Goal: Task Accomplishment & Management: Complete application form

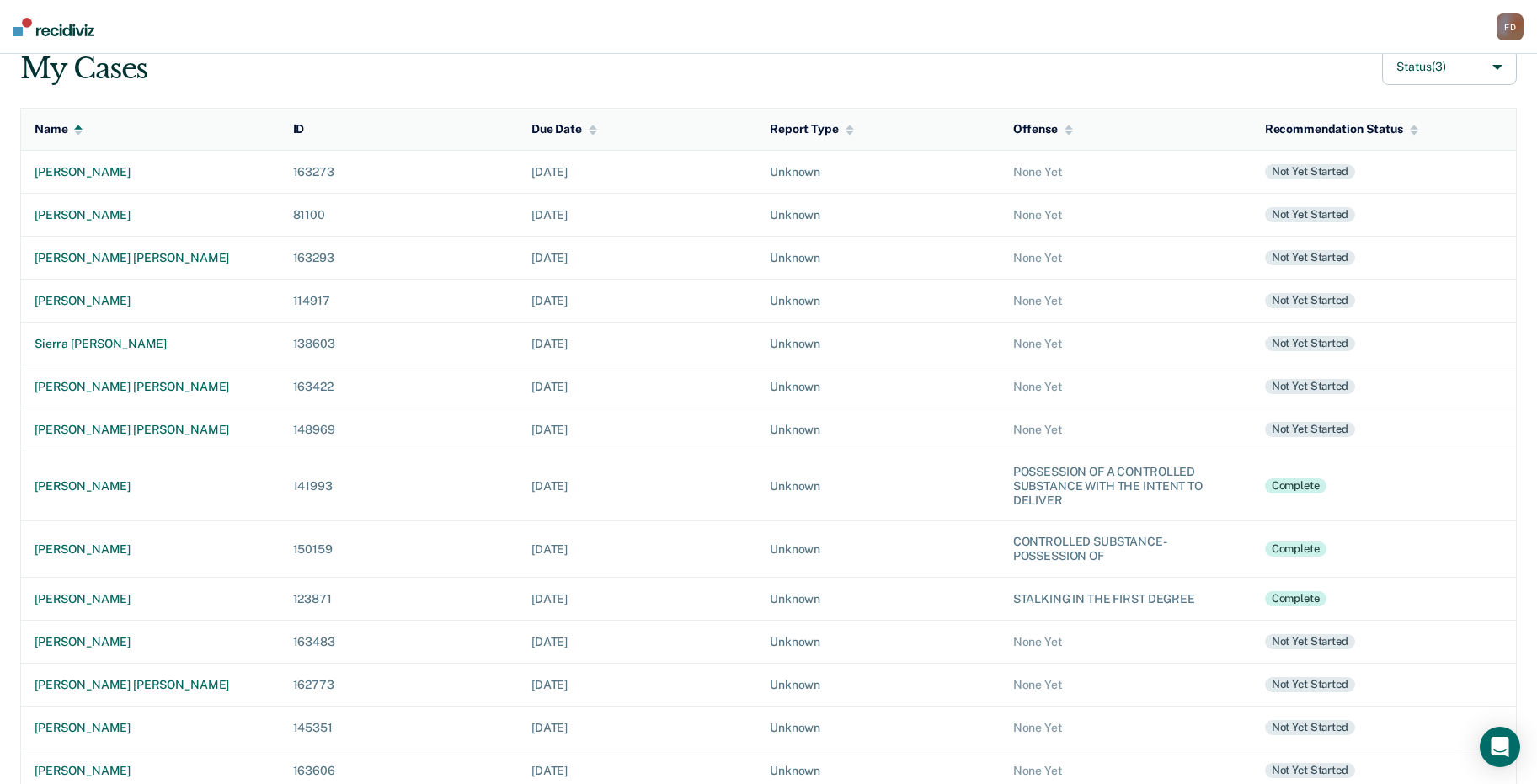
scroll to position [168, 0]
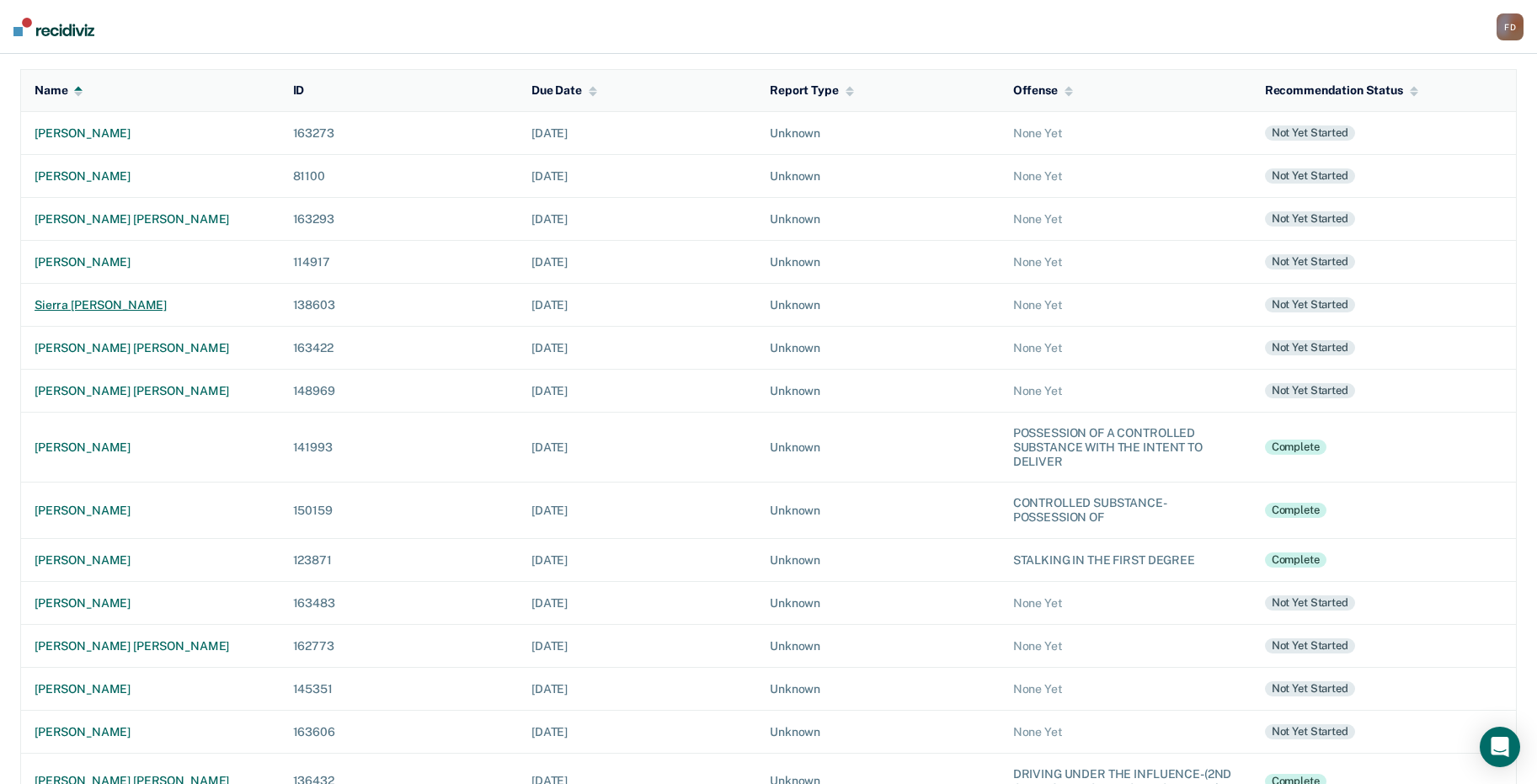
click at [98, 309] on div "sierra [PERSON_NAME]" at bounding box center [150, 305] width 231 height 15
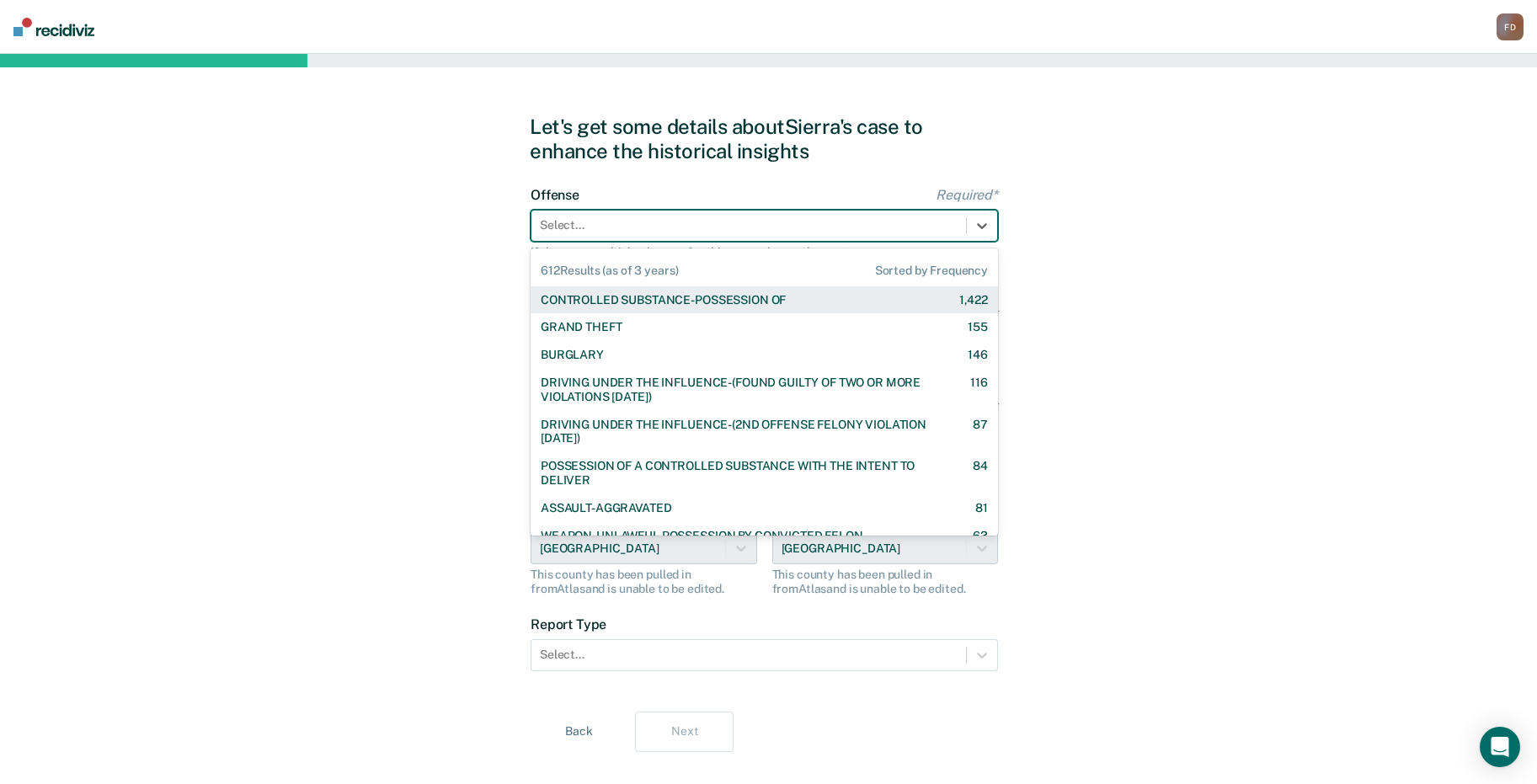
click at [752, 229] on div at bounding box center [749, 225] width 417 height 18
click at [701, 305] on div "CONTROLLED SUBSTANCE-POSSESSION OF" at bounding box center [663, 300] width 245 height 15
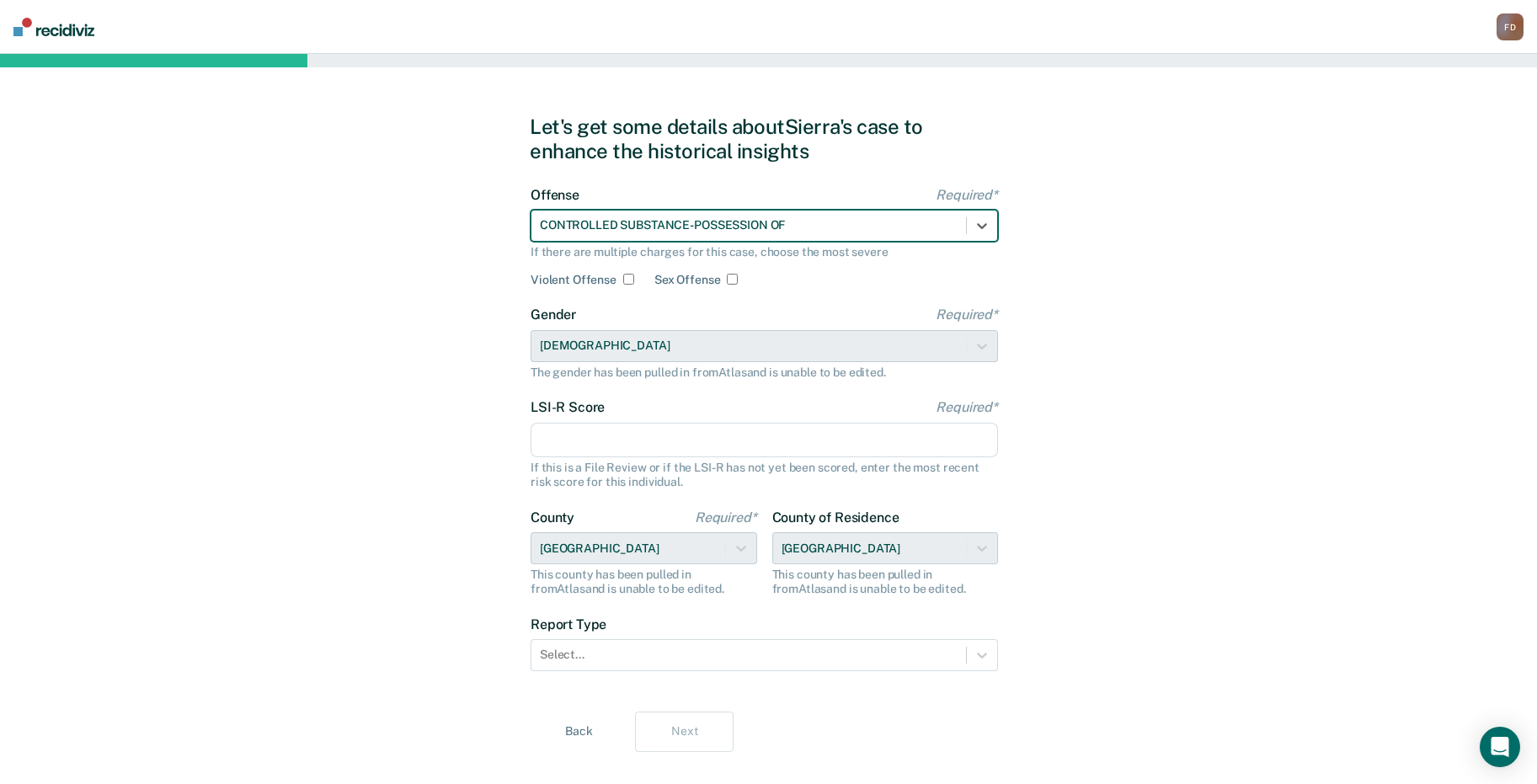
click at [681, 436] on input "LSI-R Score Required*" at bounding box center [764, 440] width 467 height 35
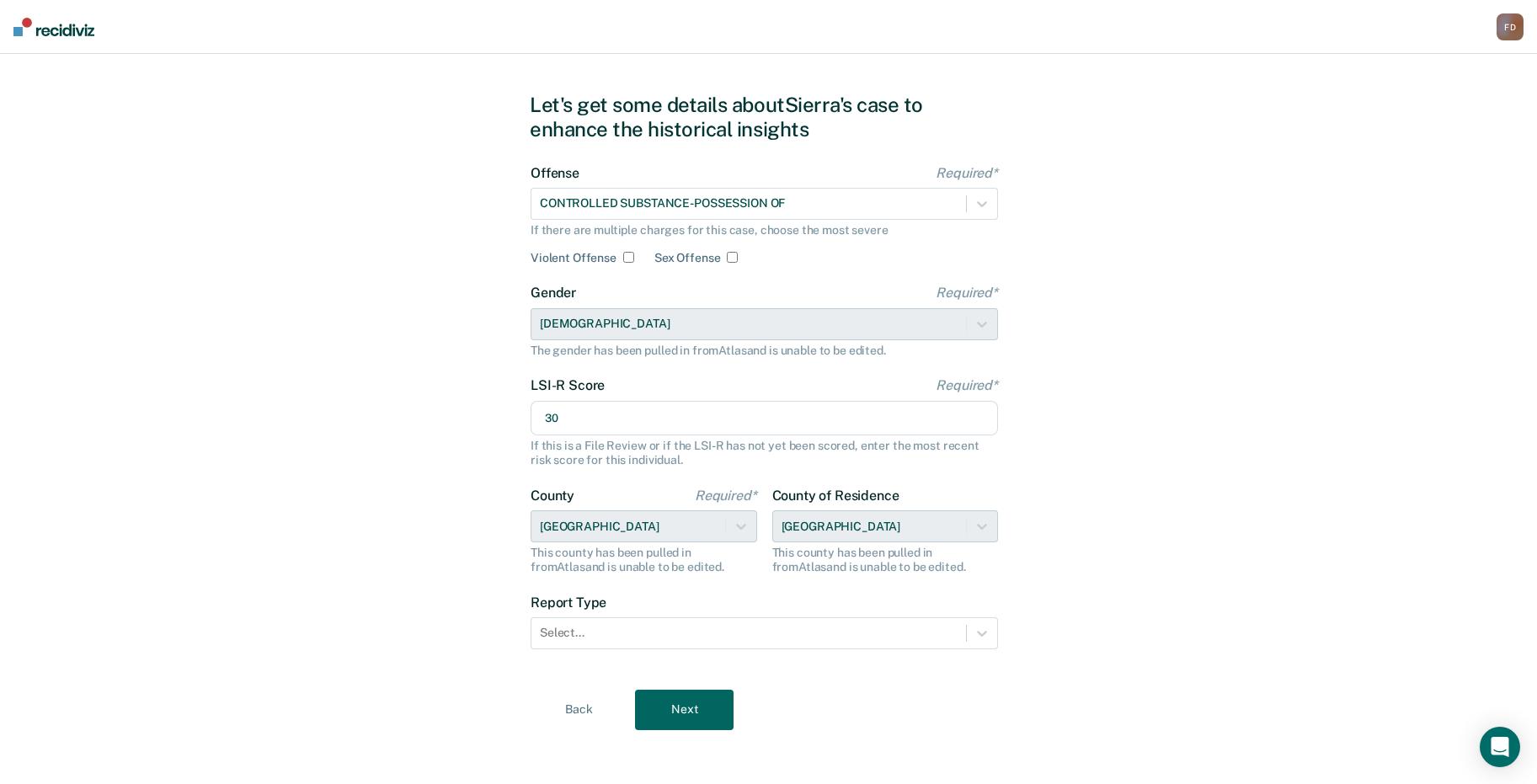
scroll to position [28, 0]
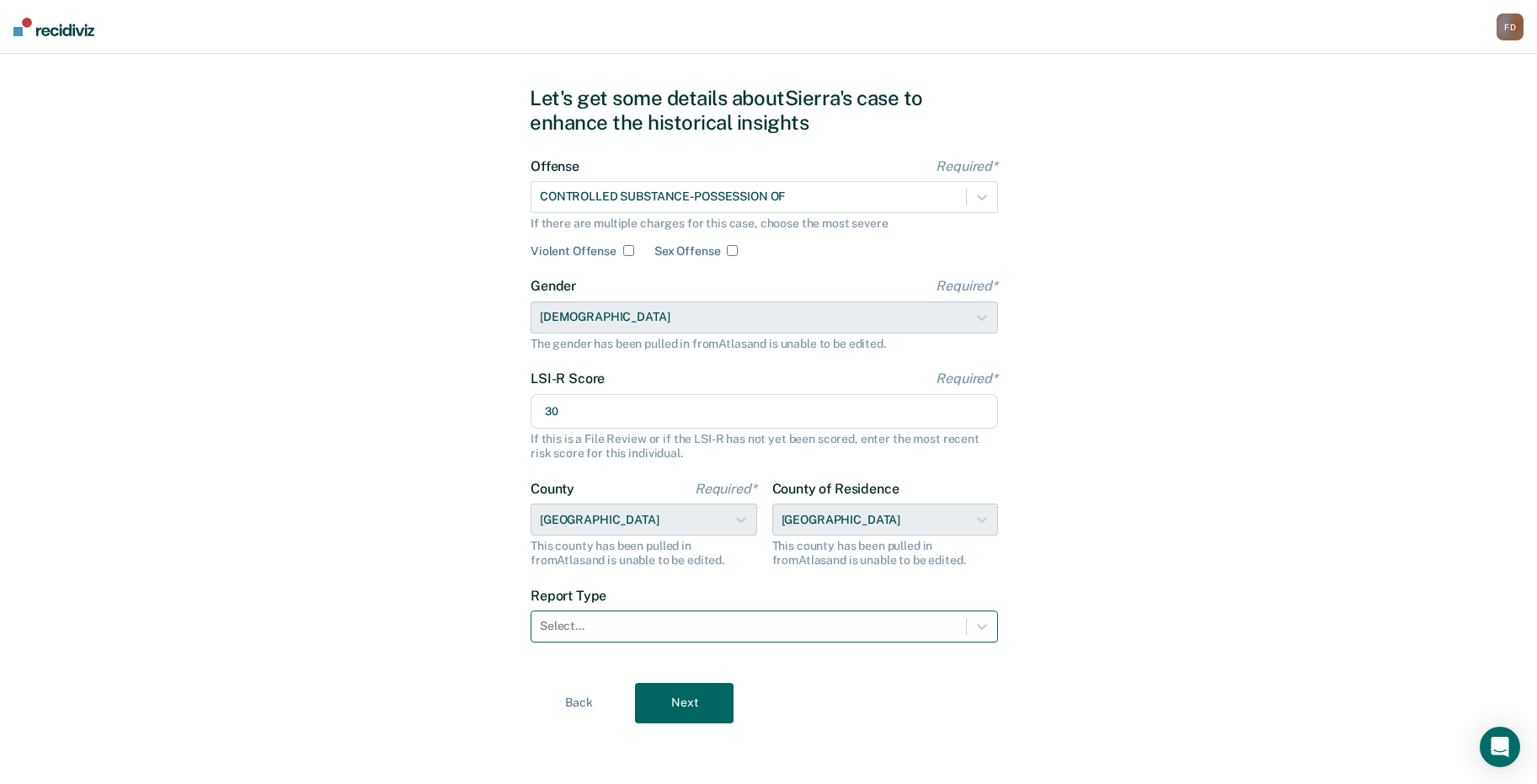
type input "30"
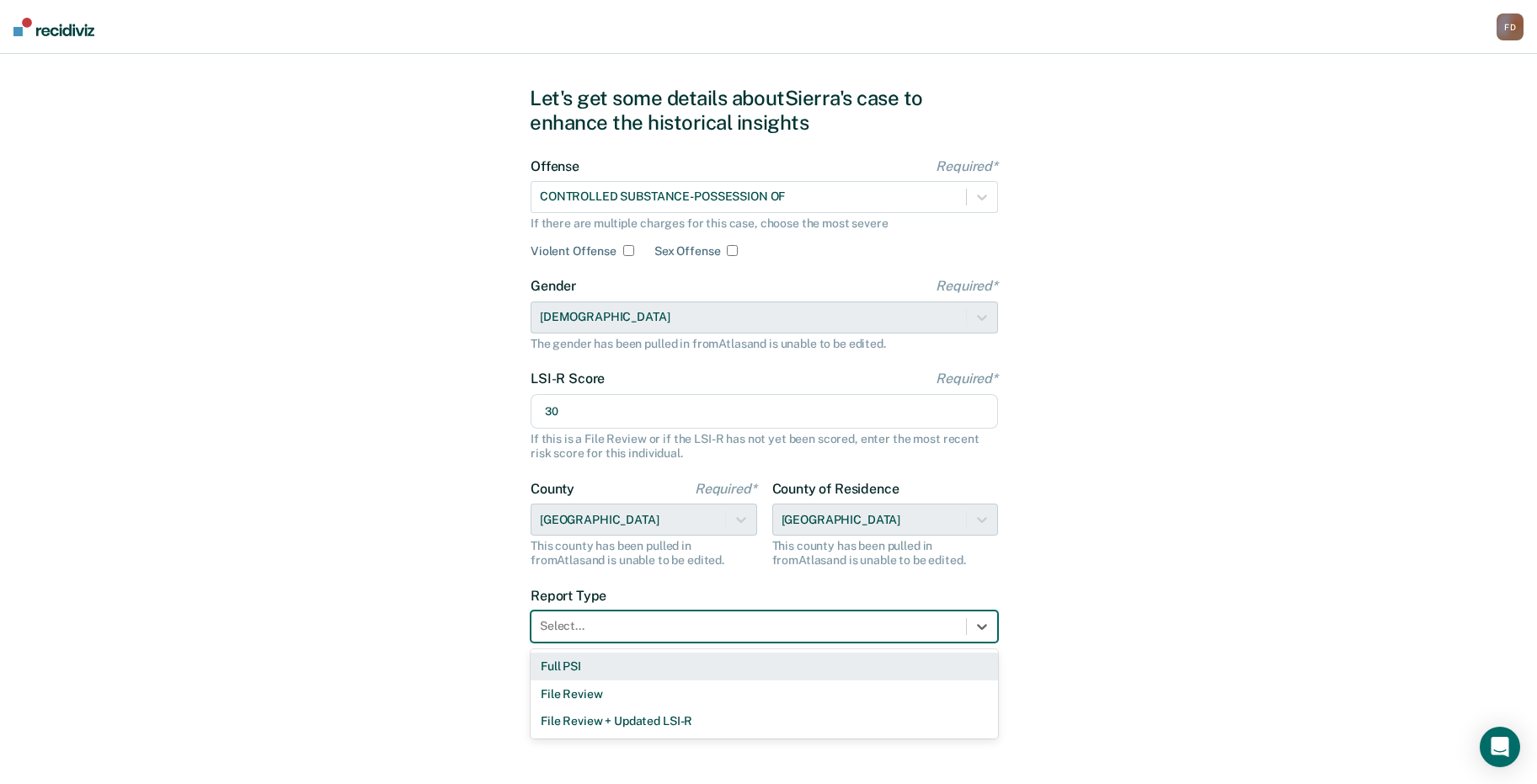
click at [812, 629] on div at bounding box center [749, 626] width 417 height 18
click at [757, 661] on div "Full PSI" at bounding box center [764, 667] width 467 height 28
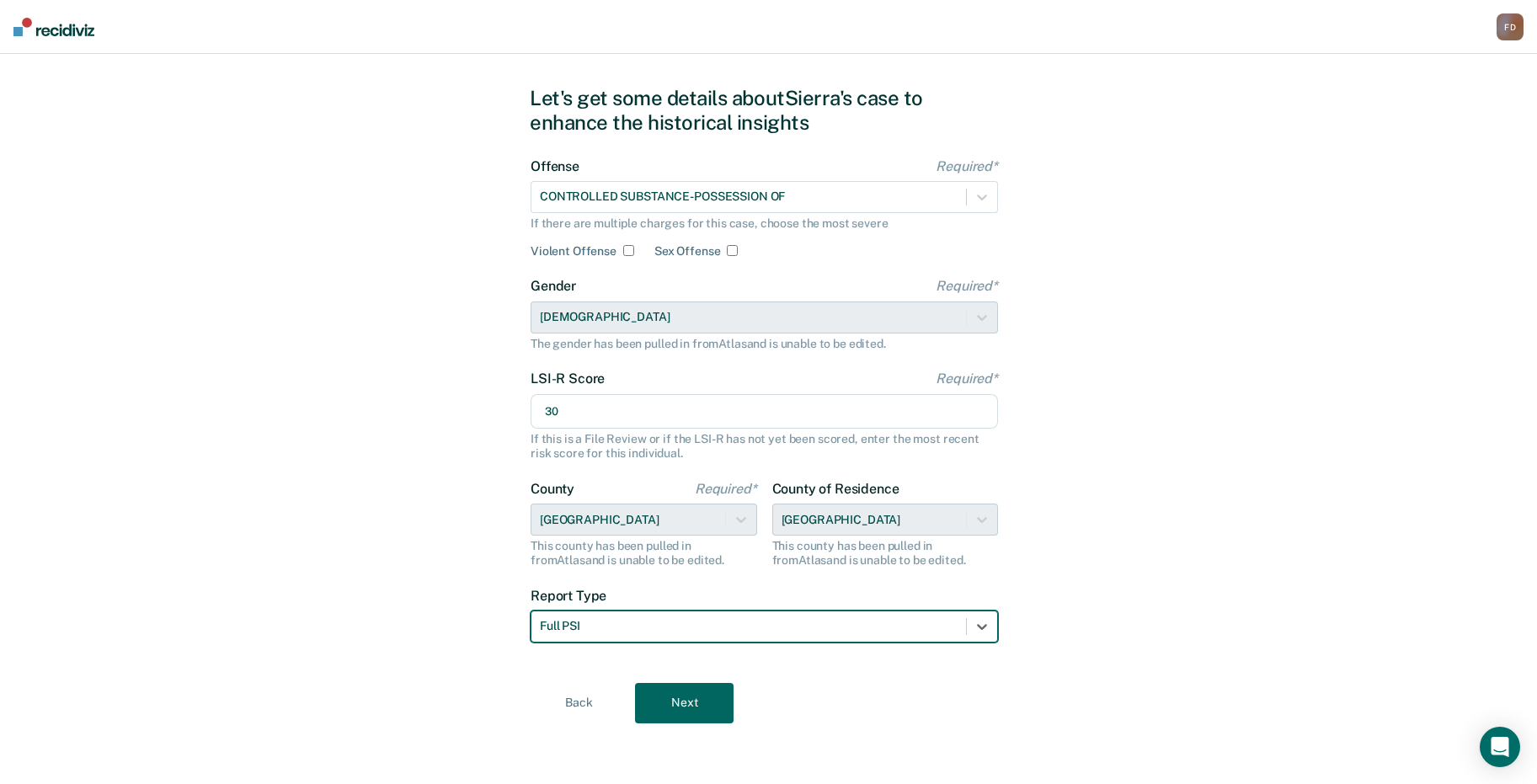
click at [691, 706] on button "Next" at bounding box center [684, 703] width 98 height 41
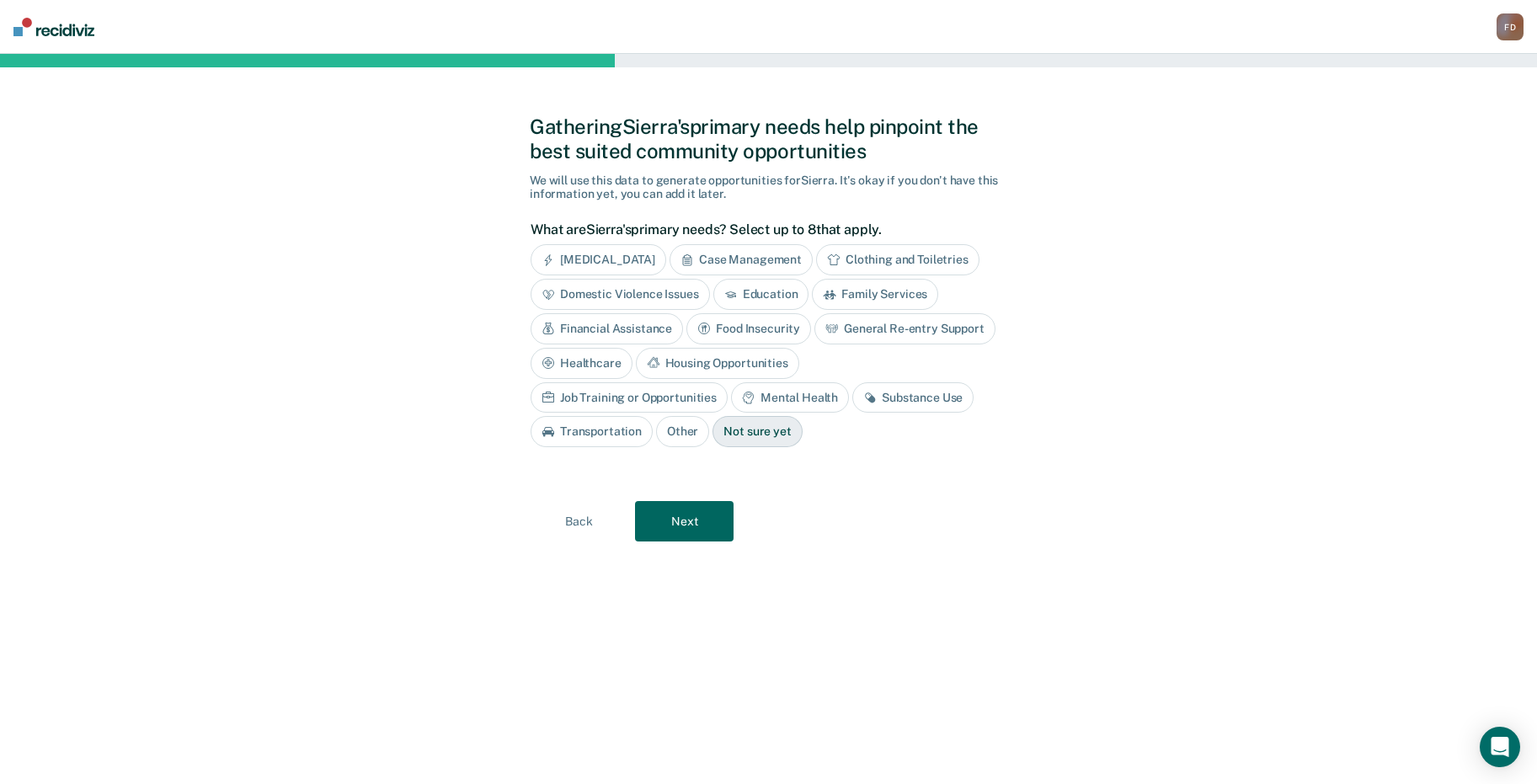
scroll to position [0, 0]
click at [901, 290] on div "Family Services" at bounding box center [881, 294] width 126 height 31
click at [765, 354] on div "Housing Opportunities" at bounding box center [723, 363] width 163 height 31
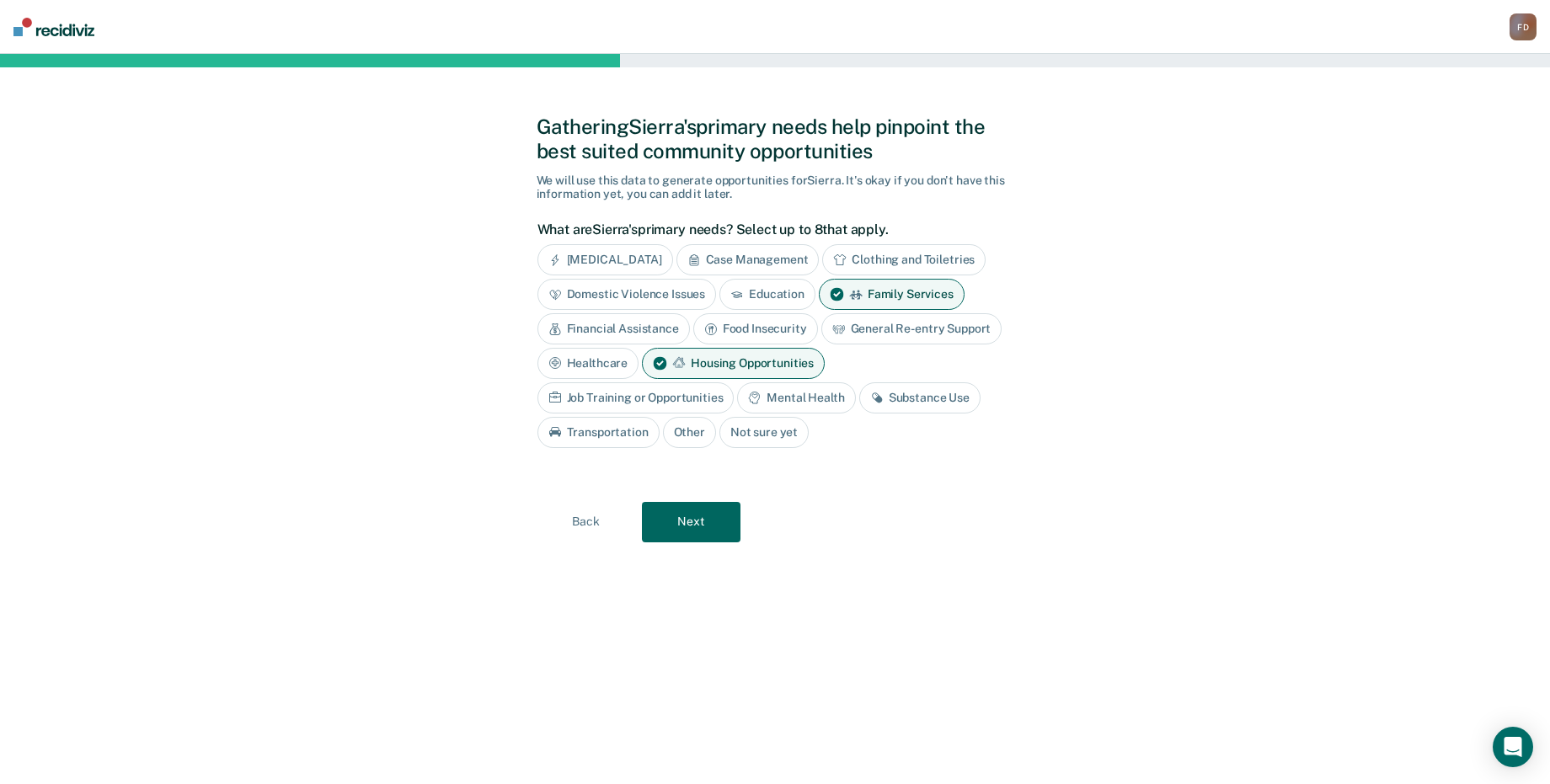
click at [675, 393] on div "Job Training or Opportunities" at bounding box center [636, 398] width 197 height 31
click at [829, 394] on div "Mental Health" at bounding box center [816, 398] width 118 height 31
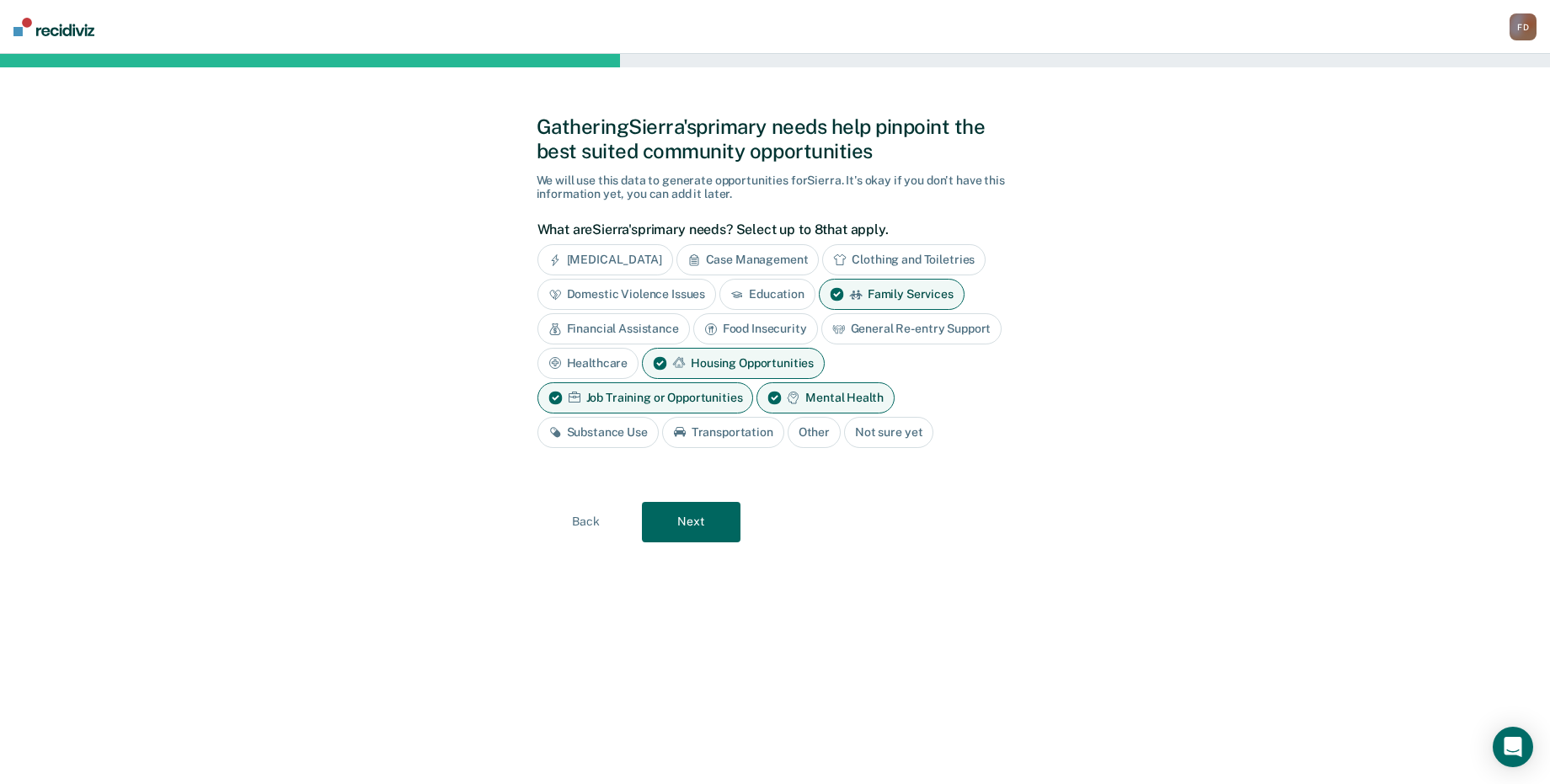
click at [617, 430] on div "Substance Use" at bounding box center [598, 432] width 122 height 31
click at [698, 528] on button "Next" at bounding box center [691, 522] width 98 height 41
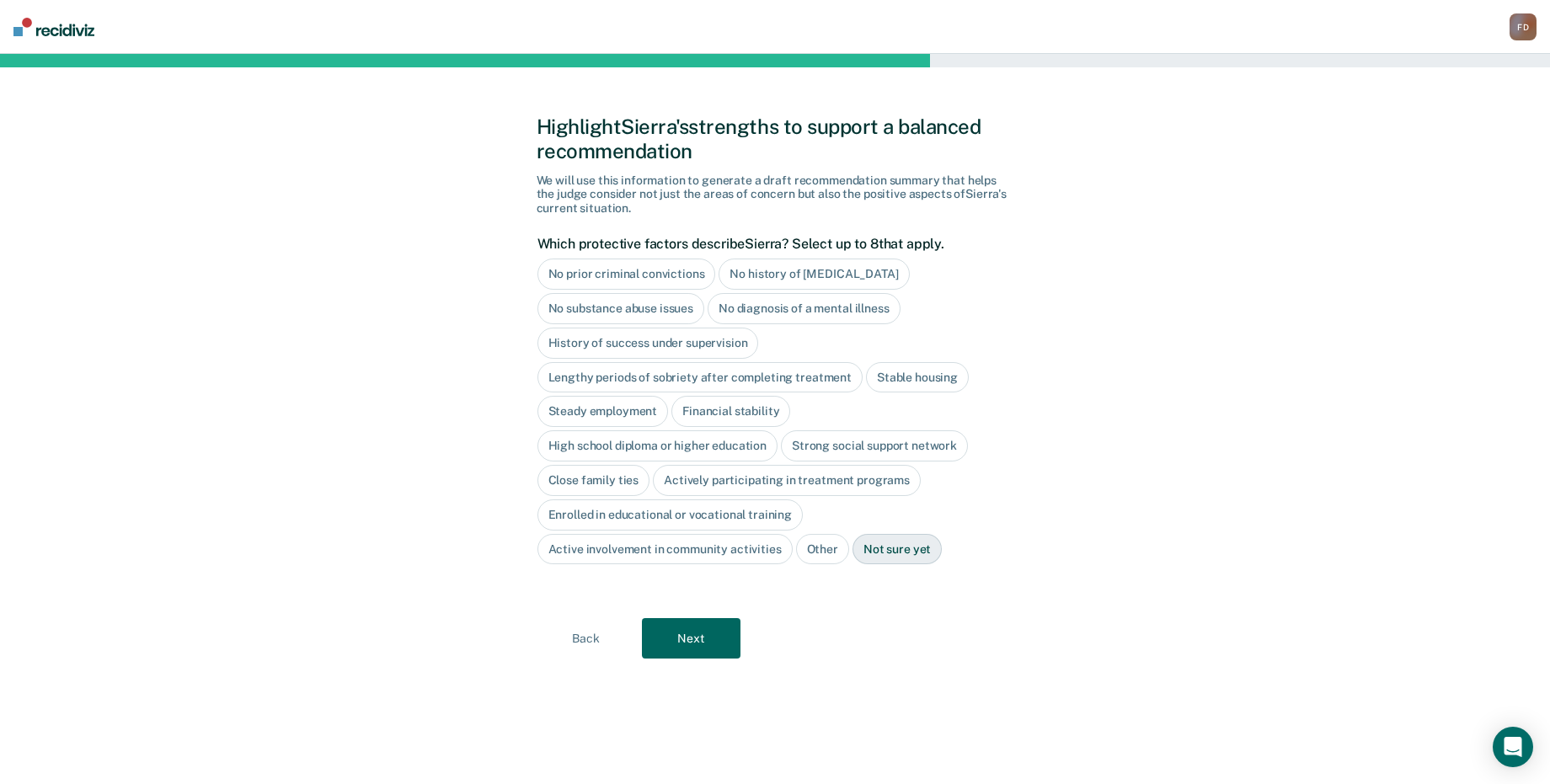
click at [750, 409] on div "Financial stability" at bounding box center [731, 411] width 119 height 31
click at [873, 441] on div "Strong social support network" at bounding box center [874, 446] width 187 height 31
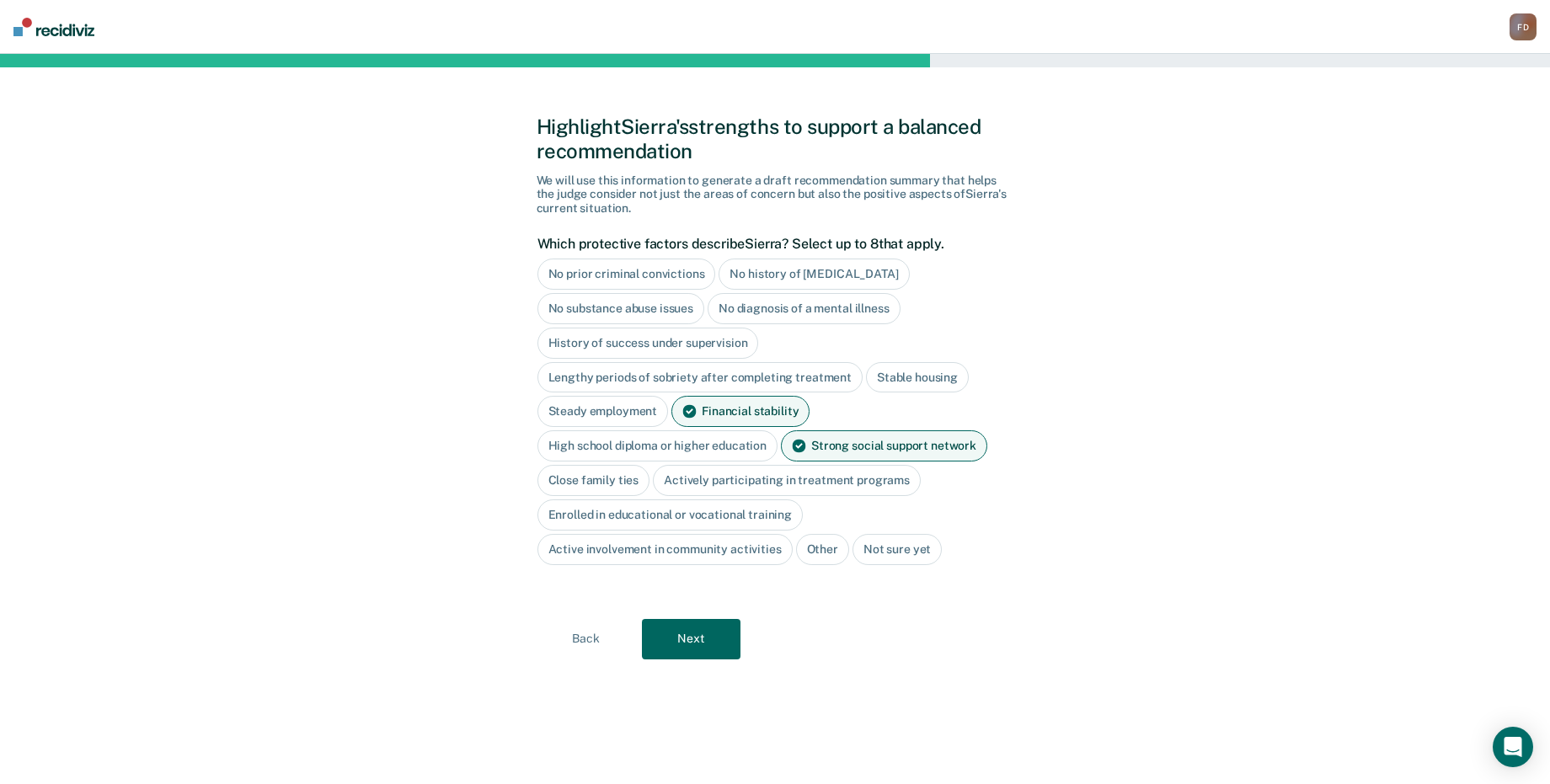
click at [714, 545] on div "Active involvement in community activities" at bounding box center [665, 549] width 255 height 31
click at [749, 483] on div "Actively participating in treatment programs" at bounding box center [787, 480] width 268 height 31
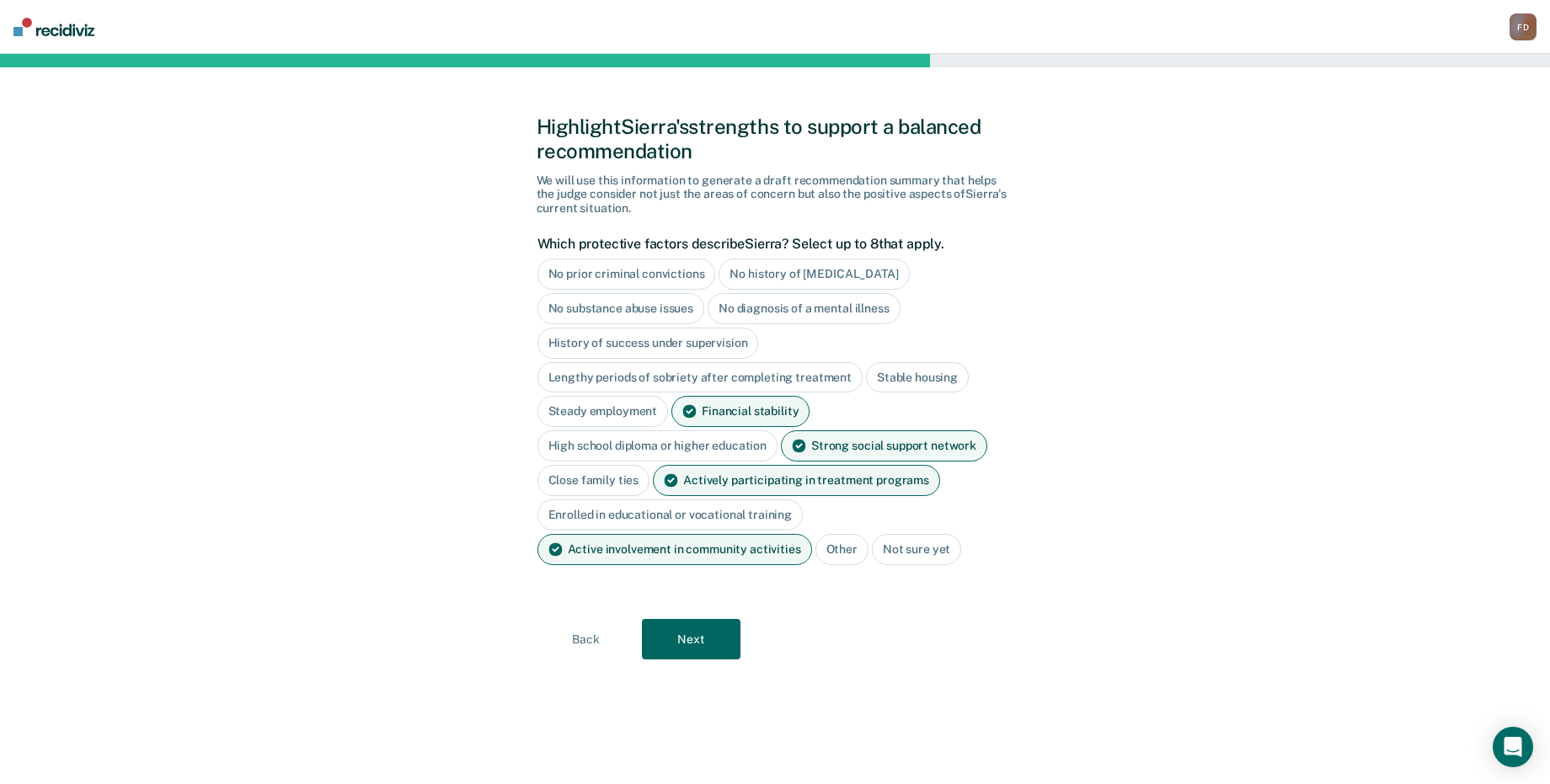
click at [722, 447] on div "High school diploma or higher education" at bounding box center [658, 446] width 241 height 31
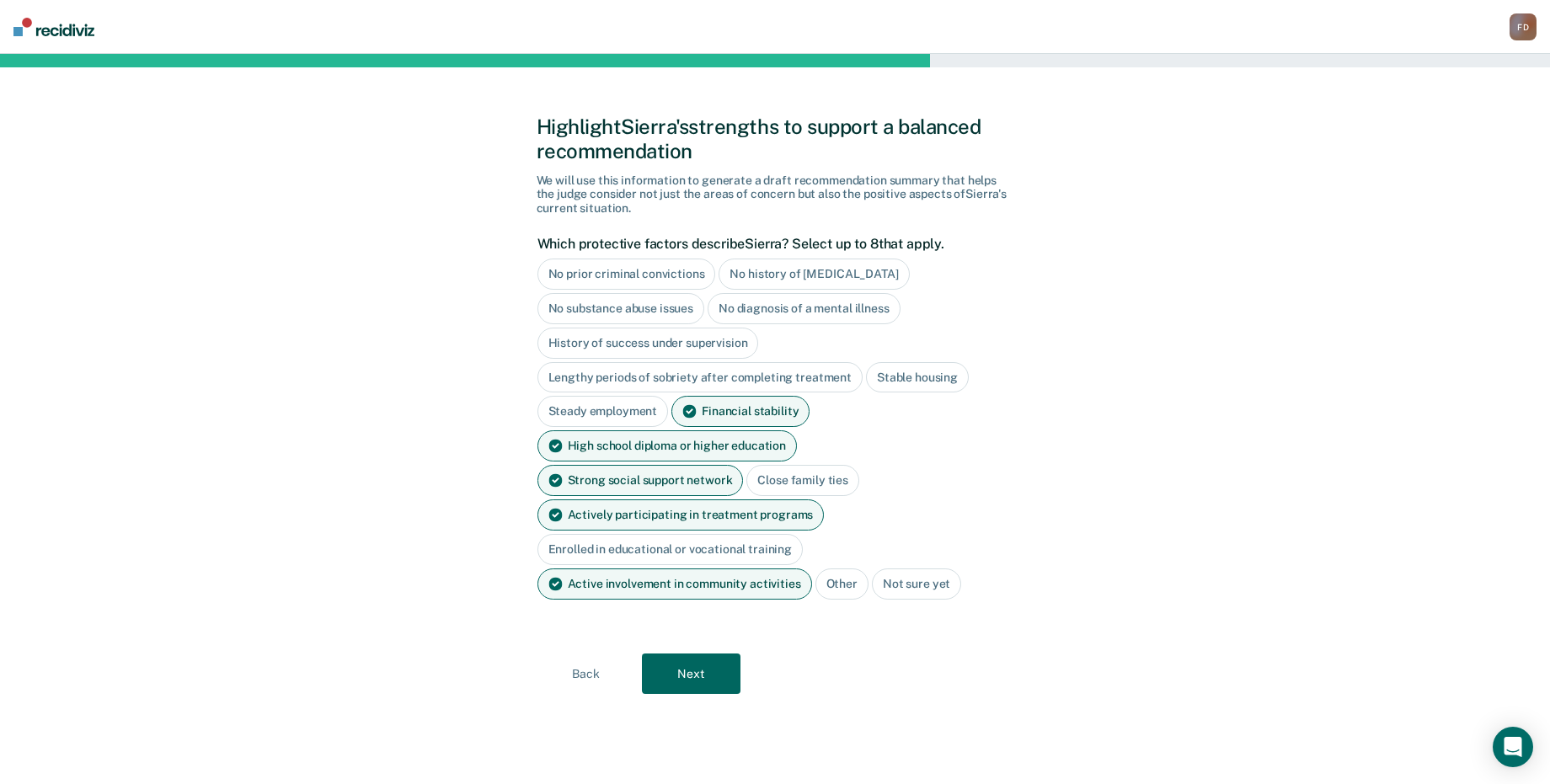
click at [627, 412] on div "Steady employment" at bounding box center [603, 411] width 131 height 31
click at [694, 654] on button "Next" at bounding box center [691, 674] width 98 height 41
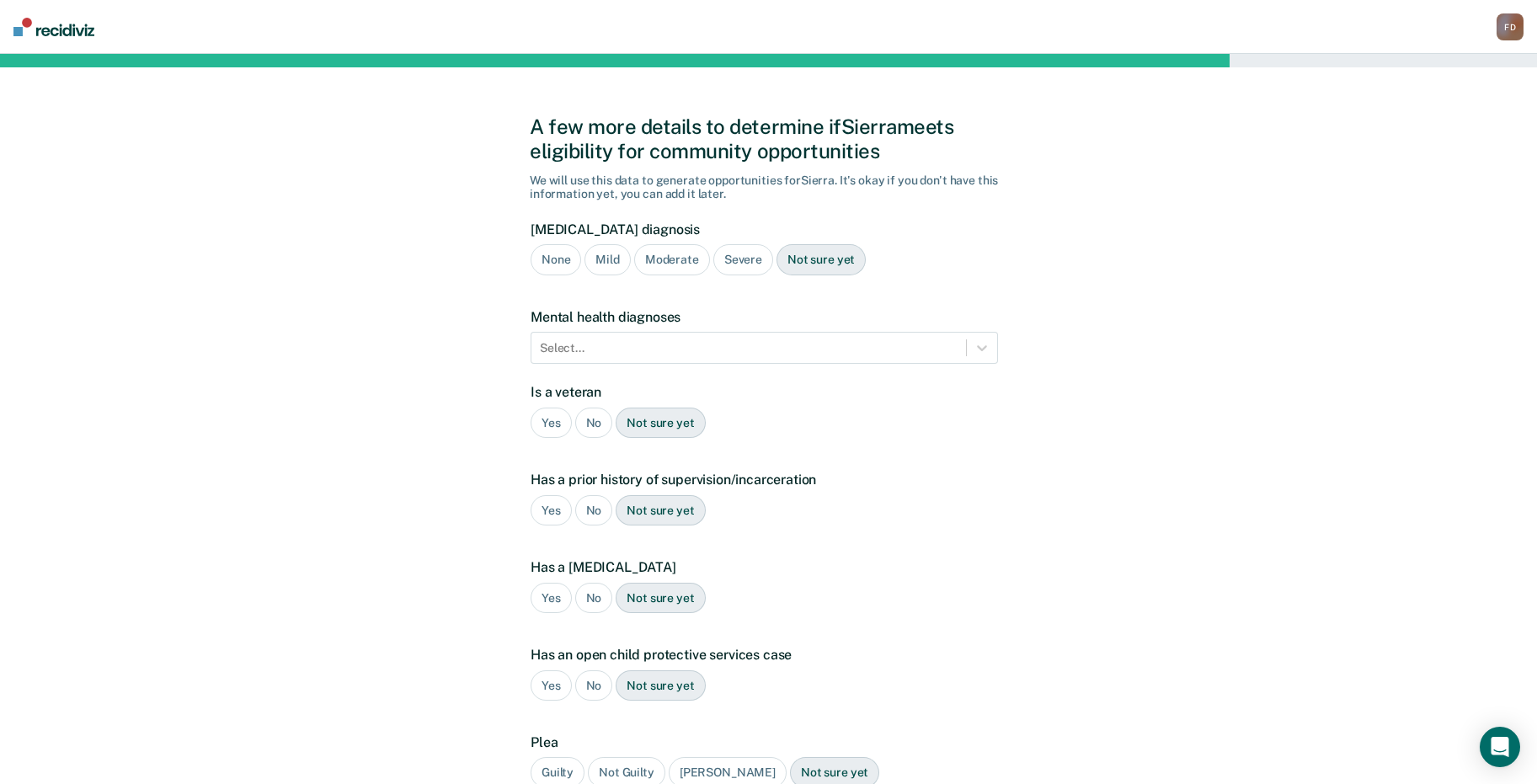
click at [759, 259] on div "Severe" at bounding box center [743, 260] width 60 height 31
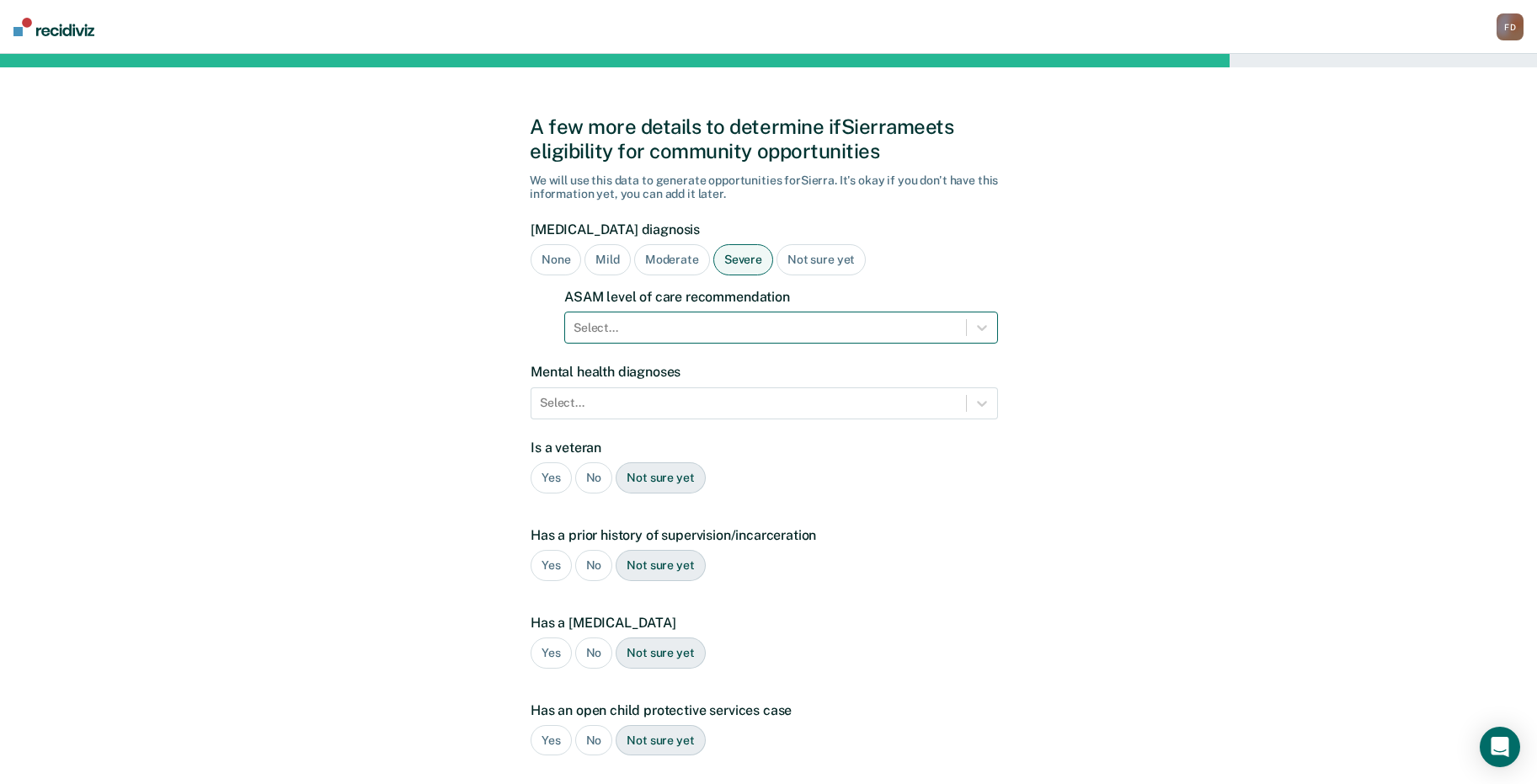
click at [733, 324] on div at bounding box center [765, 328] width 384 height 18
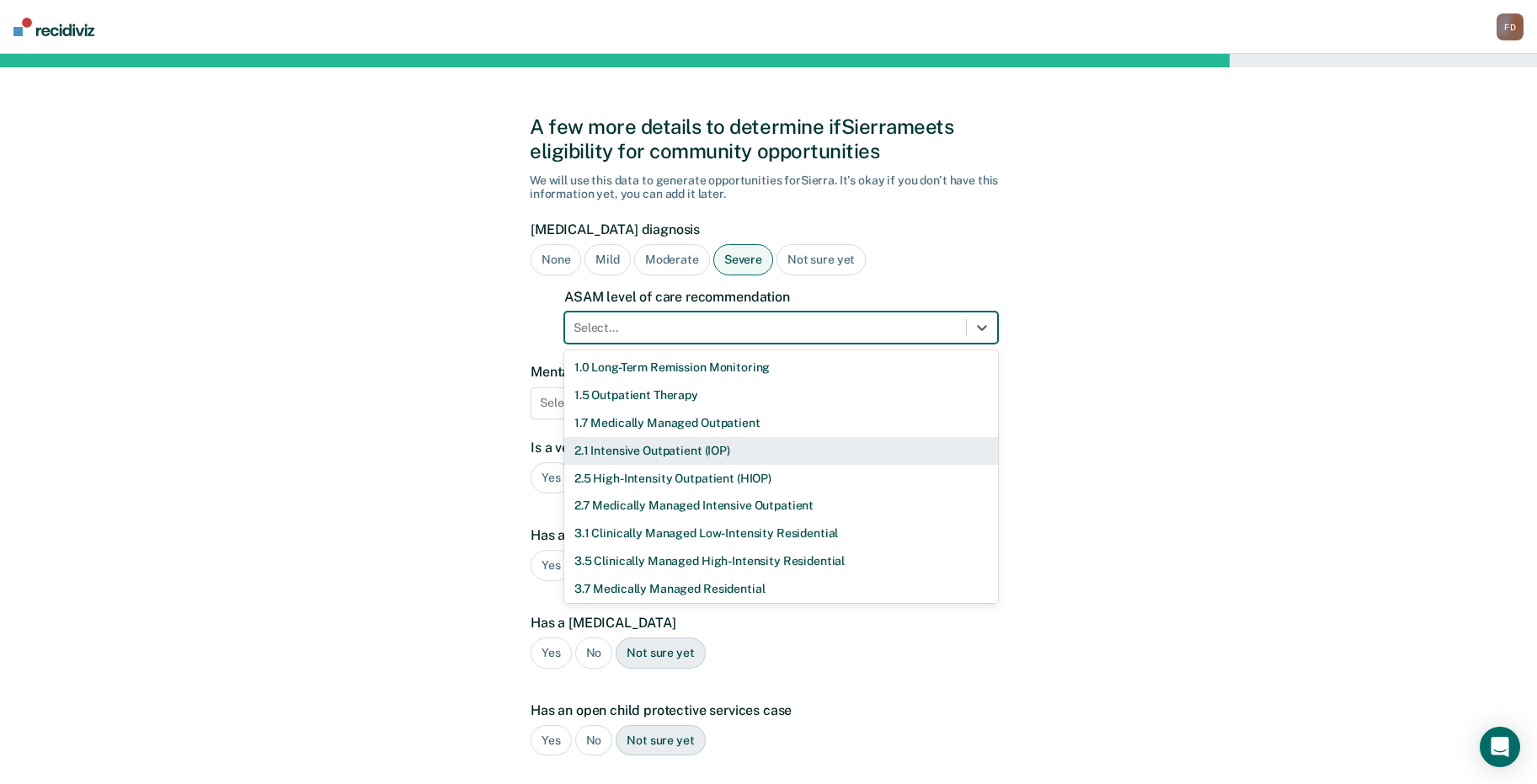
click at [661, 454] on div "2.1 Intensive Outpatient (IOP)" at bounding box center [781, 451] width 434 height 28
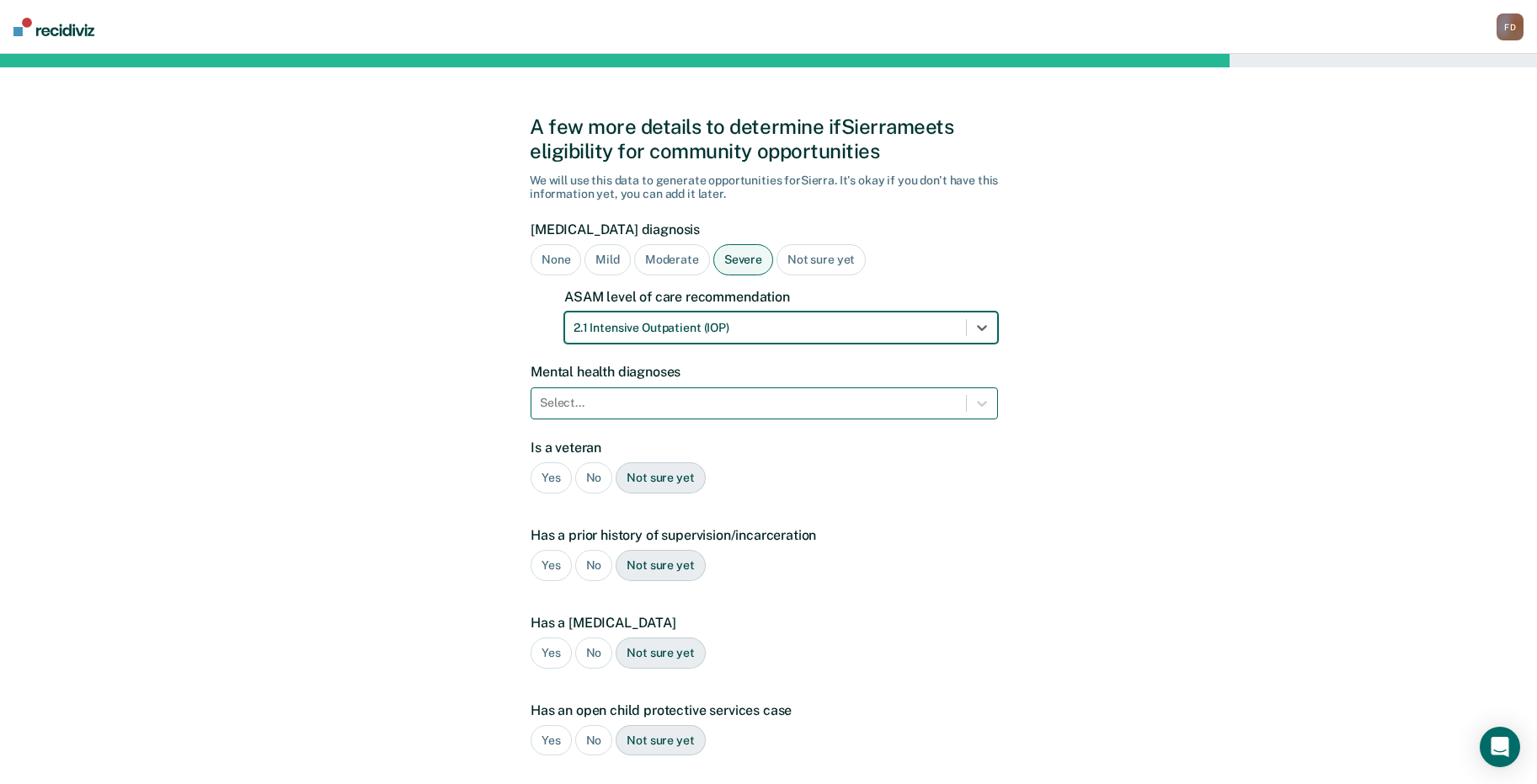
click at [844, 405] on div at bounding box center [749, 403] width 417 height 18
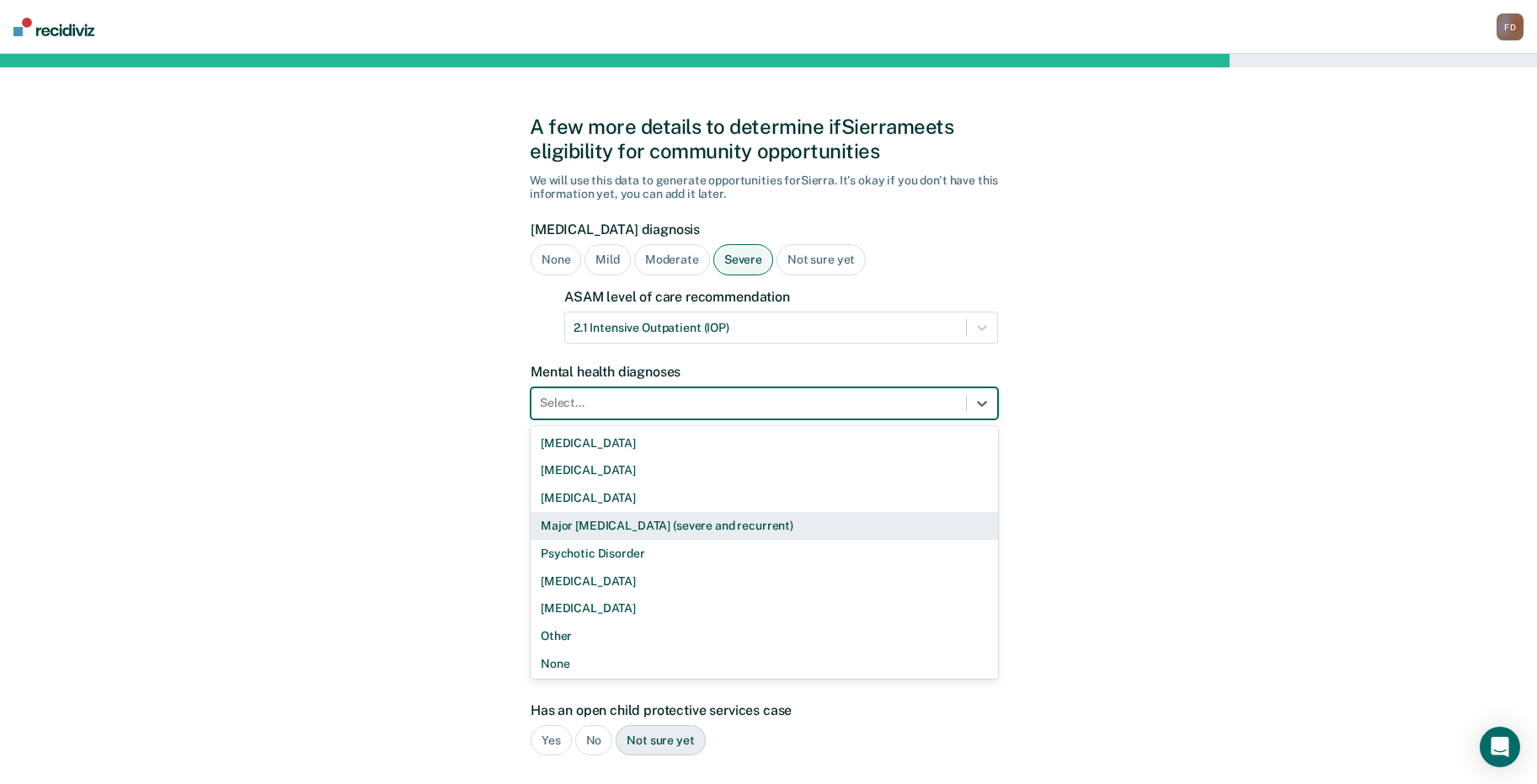
click at [756, 523] on div "Major [MEDICAL_DATA] (severe and recurrent)" at bounding box center [764, 526] width 467 height 28
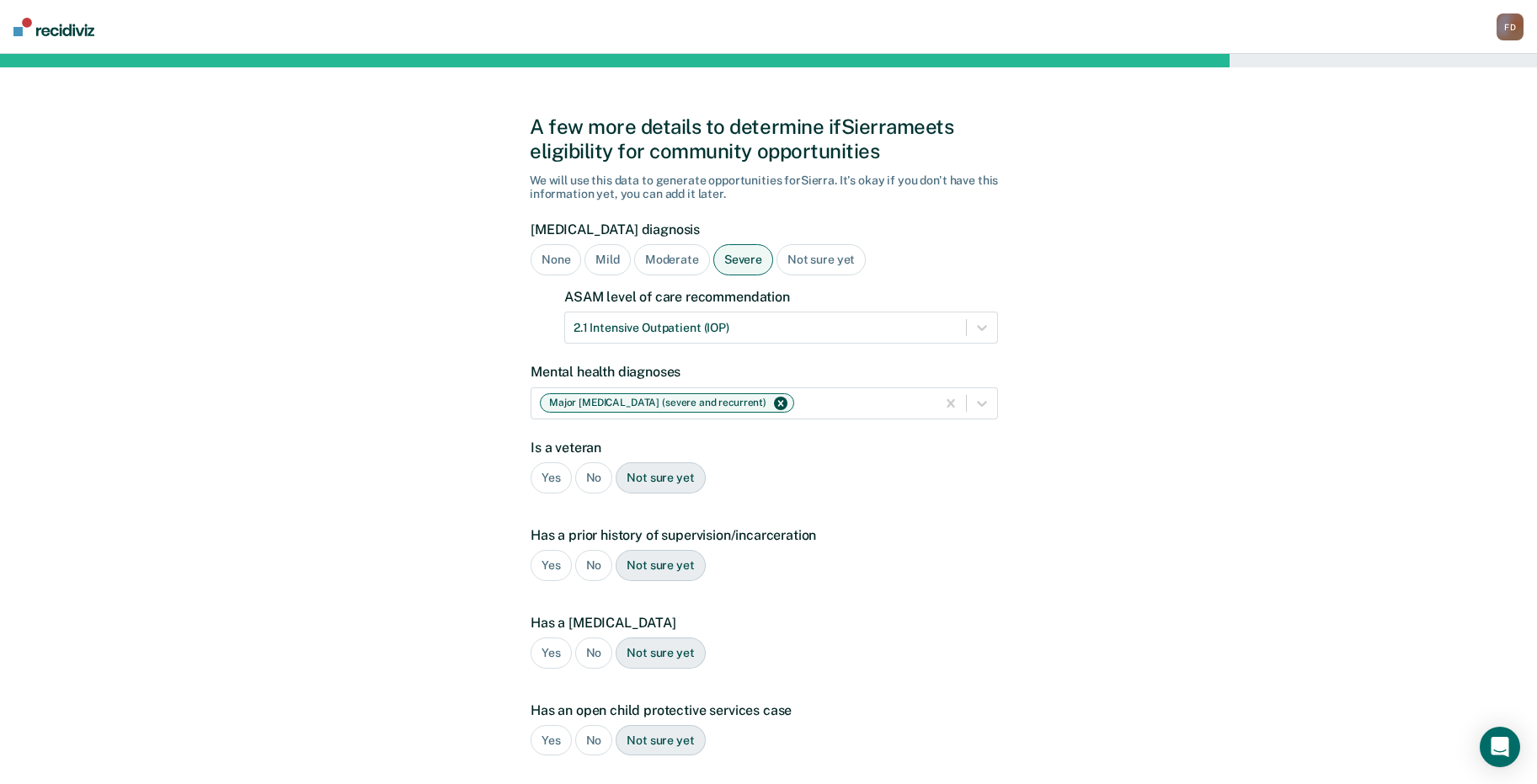
click at [594, 480] on div "No" at bounding box center [594, 478] width 38 height 31
click at [554, 570] on div "Yes" at bounding box center [551, 566] width 41 height 31
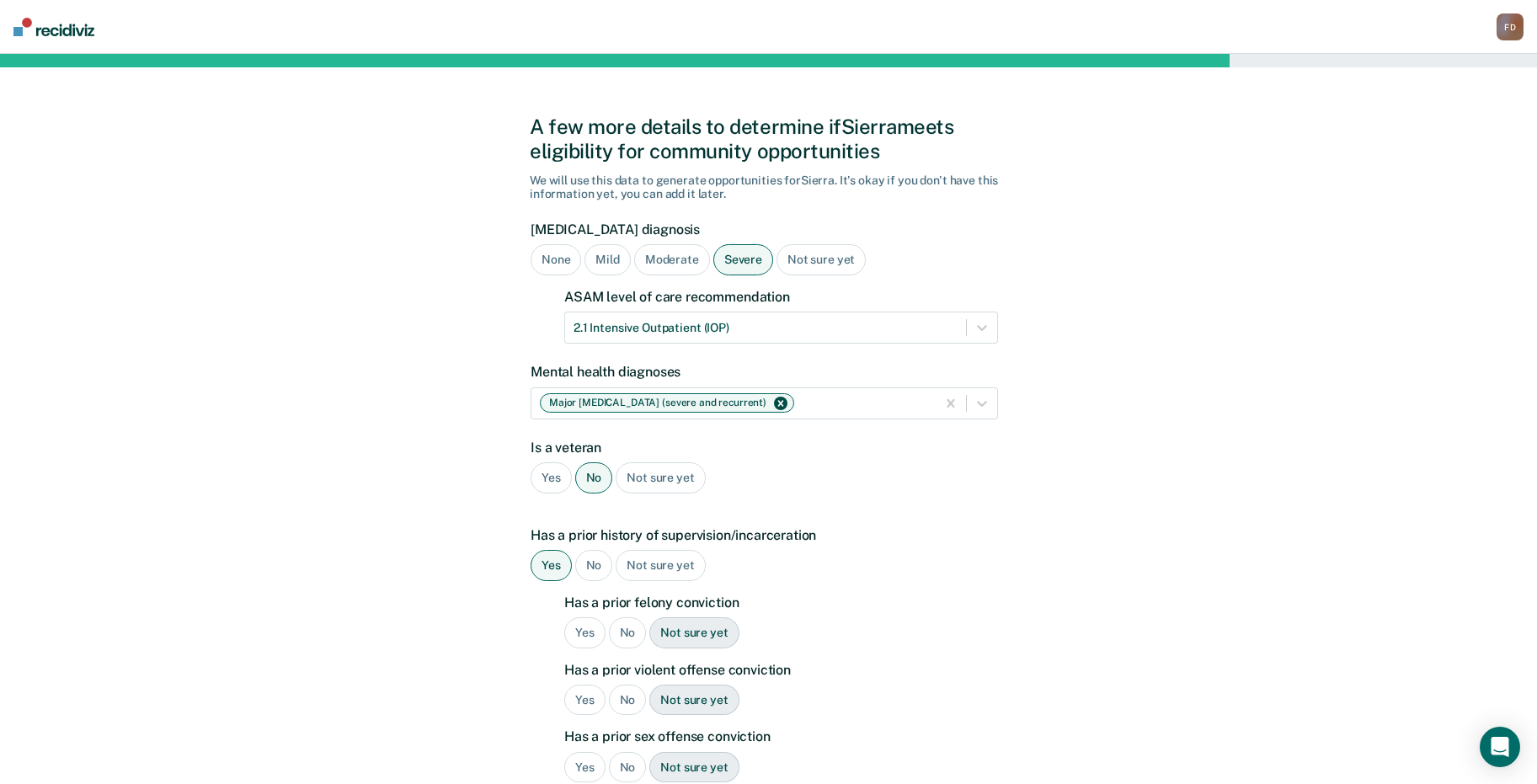
click at [594, 628] on div "Yes" at bounding box center [585, 633] width 41 height 31
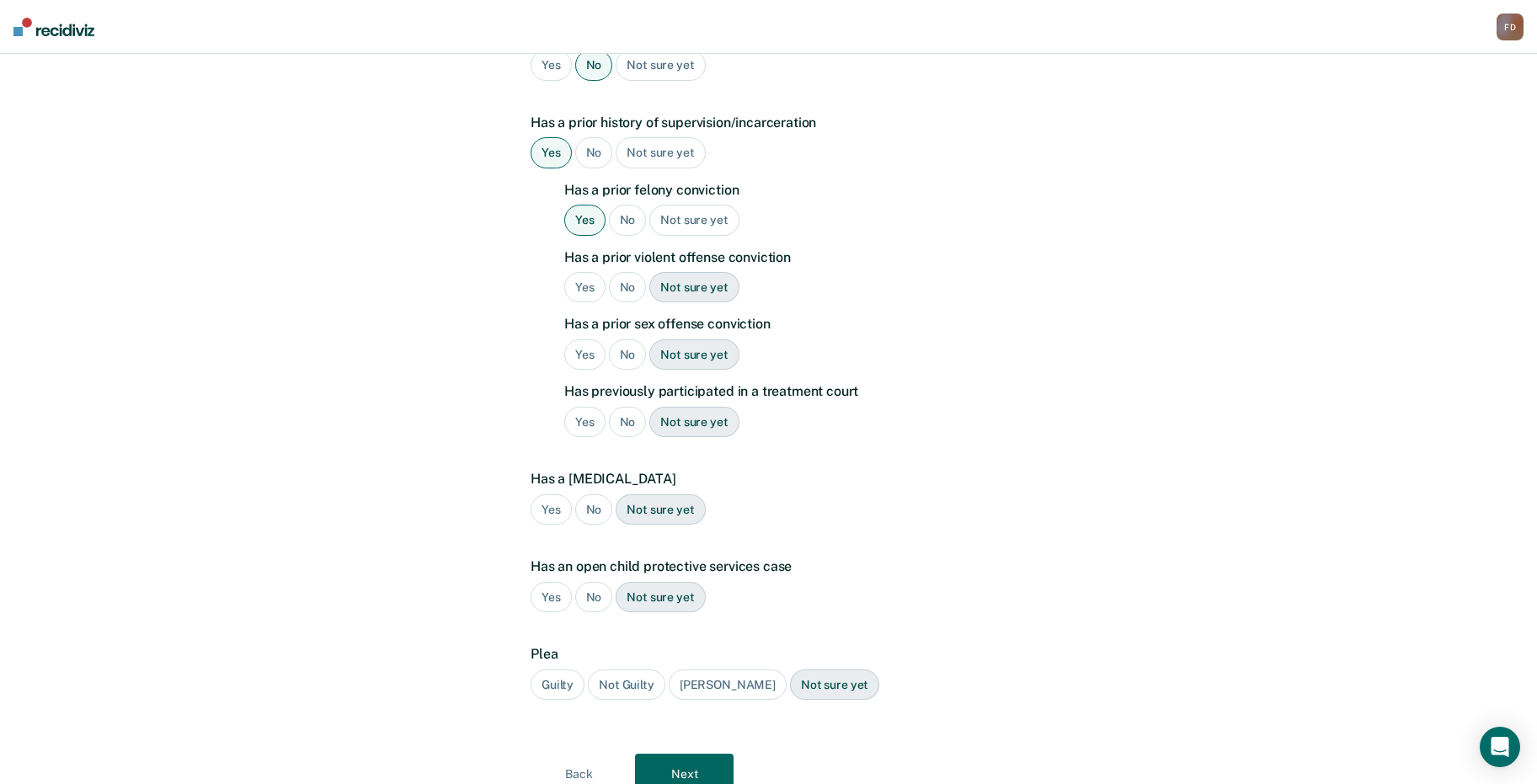
scroll to position [421, 0]
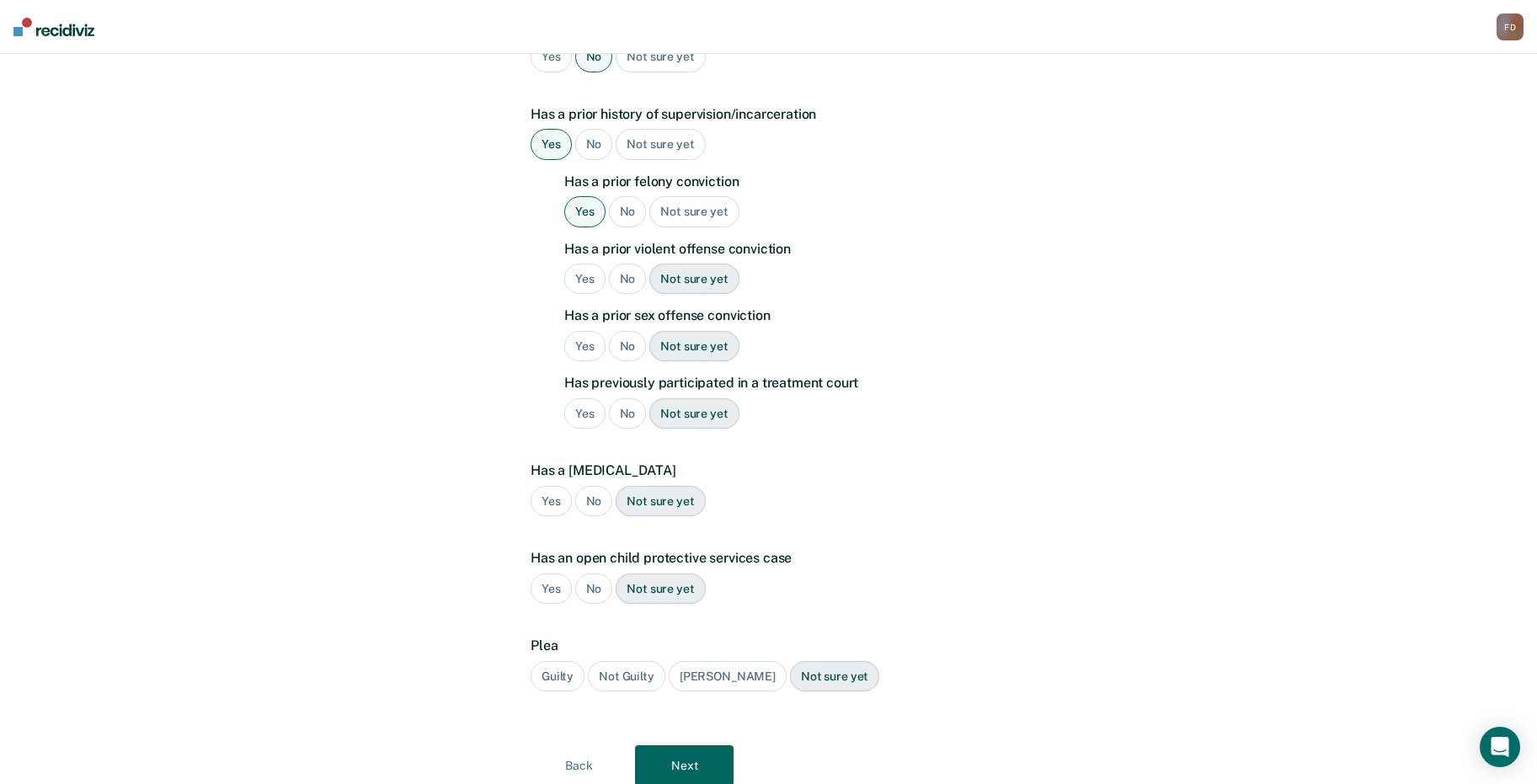
click at [580, 276] on div "Yes" at bounding box center [585, 279] width 41 height 31
click at [633, 341] on div "No" at bounding box center [628, 347] width 38 height 31
click at [635, 406] on div "No" at bounding box center [628, 414] width 38 height 31
click at [596, 510] on div "No" at bounding box center [594, 501] width 38 height 31
click at [588, 581] on div "No" at bounding box center [594, 589] width 38 height 31
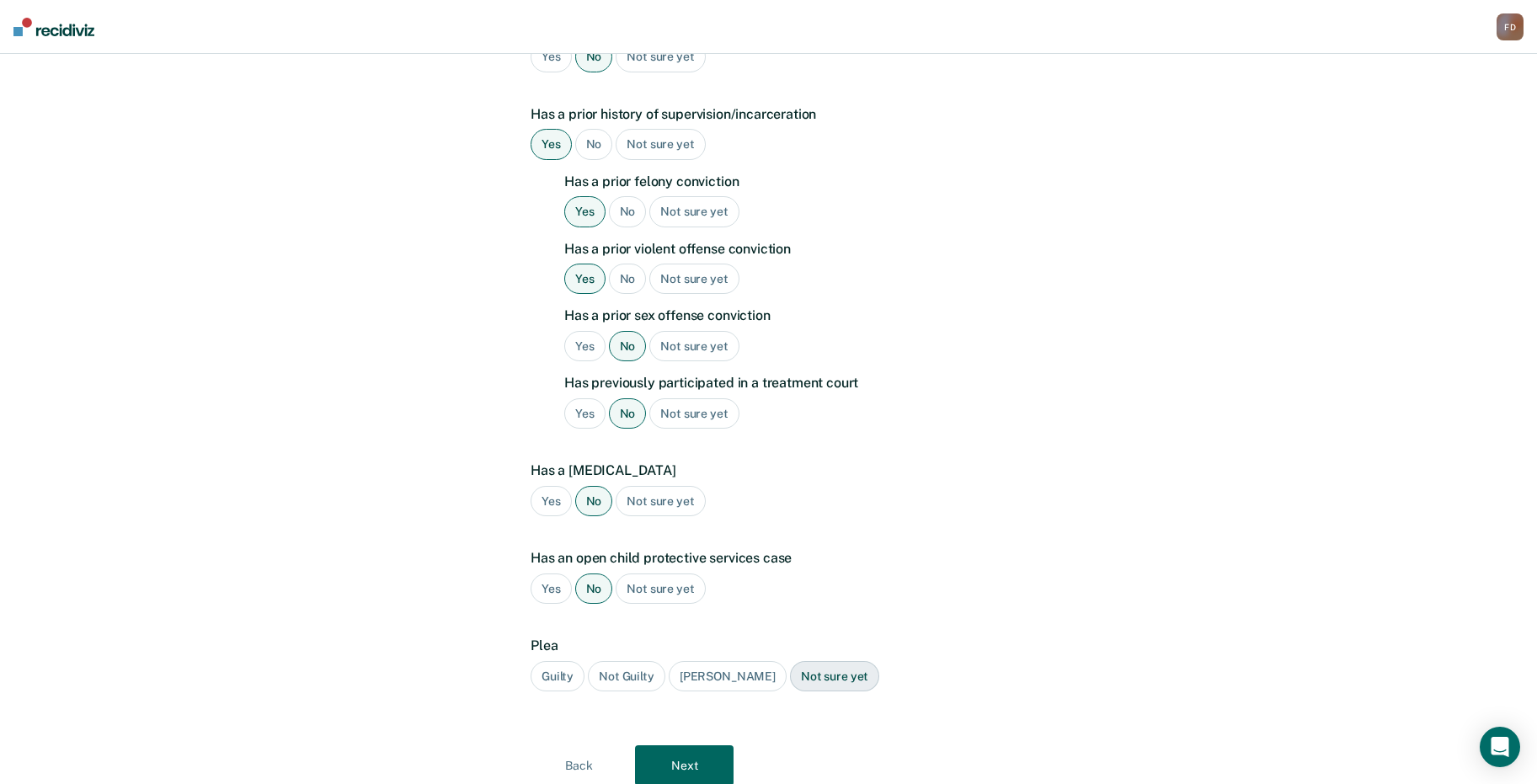
scroll to position [483, 0]
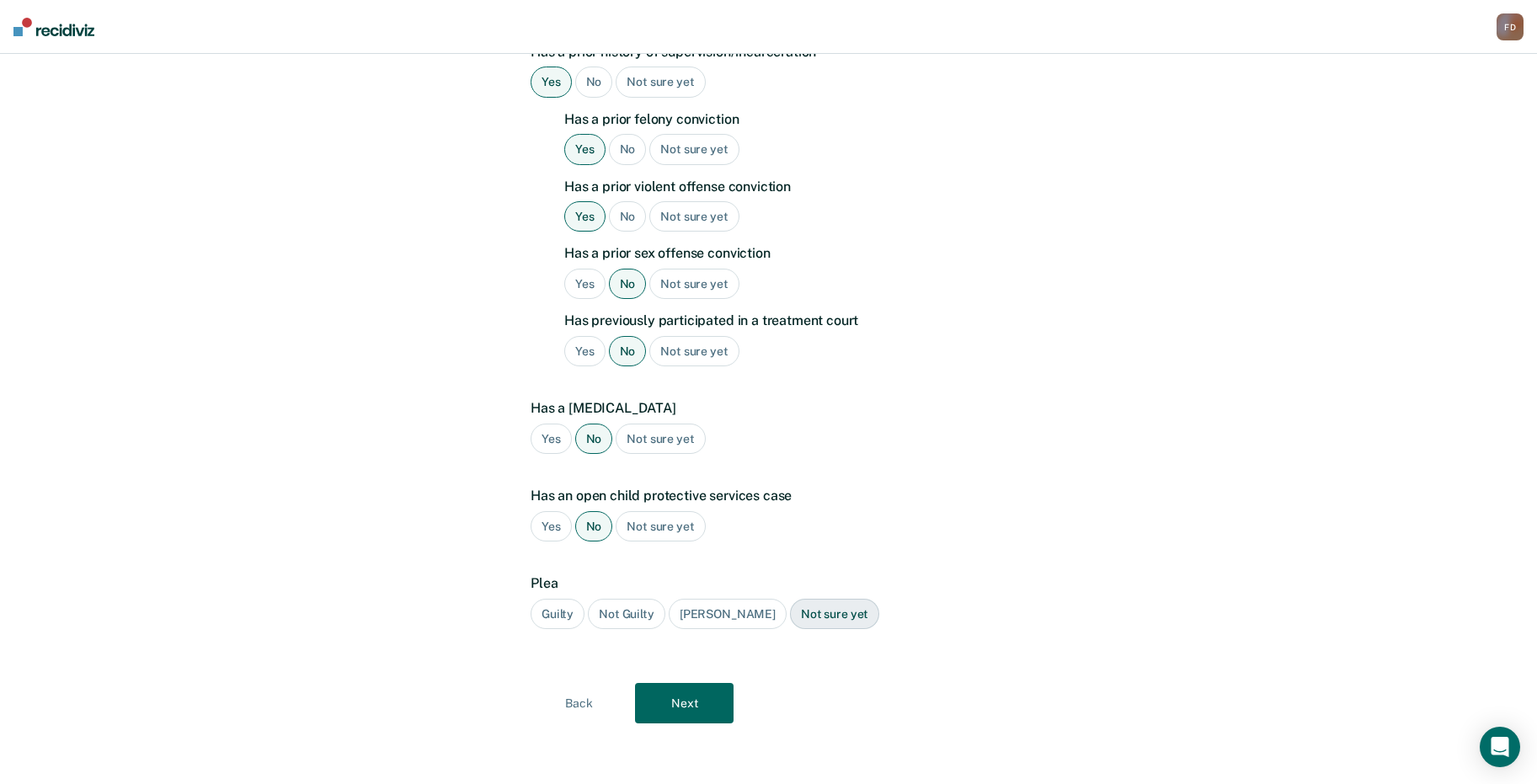
click at [552, 607] on div "Guilty" at bounding box center [557, 614] width 53 height 31
click at [672, 693] on button "Next" at bounding box center [684, 703] width 98 height 41
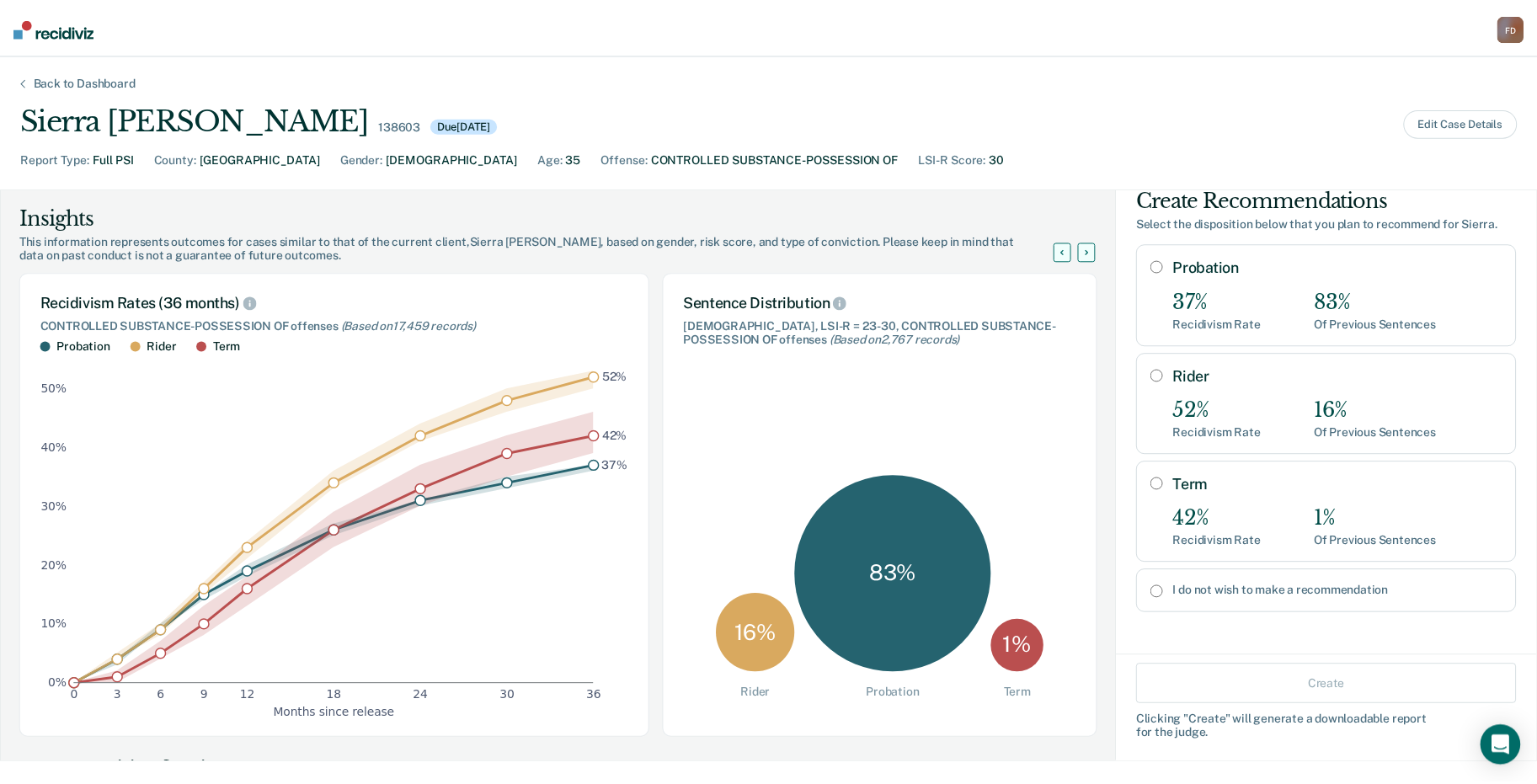
scroll to position [0, 0]
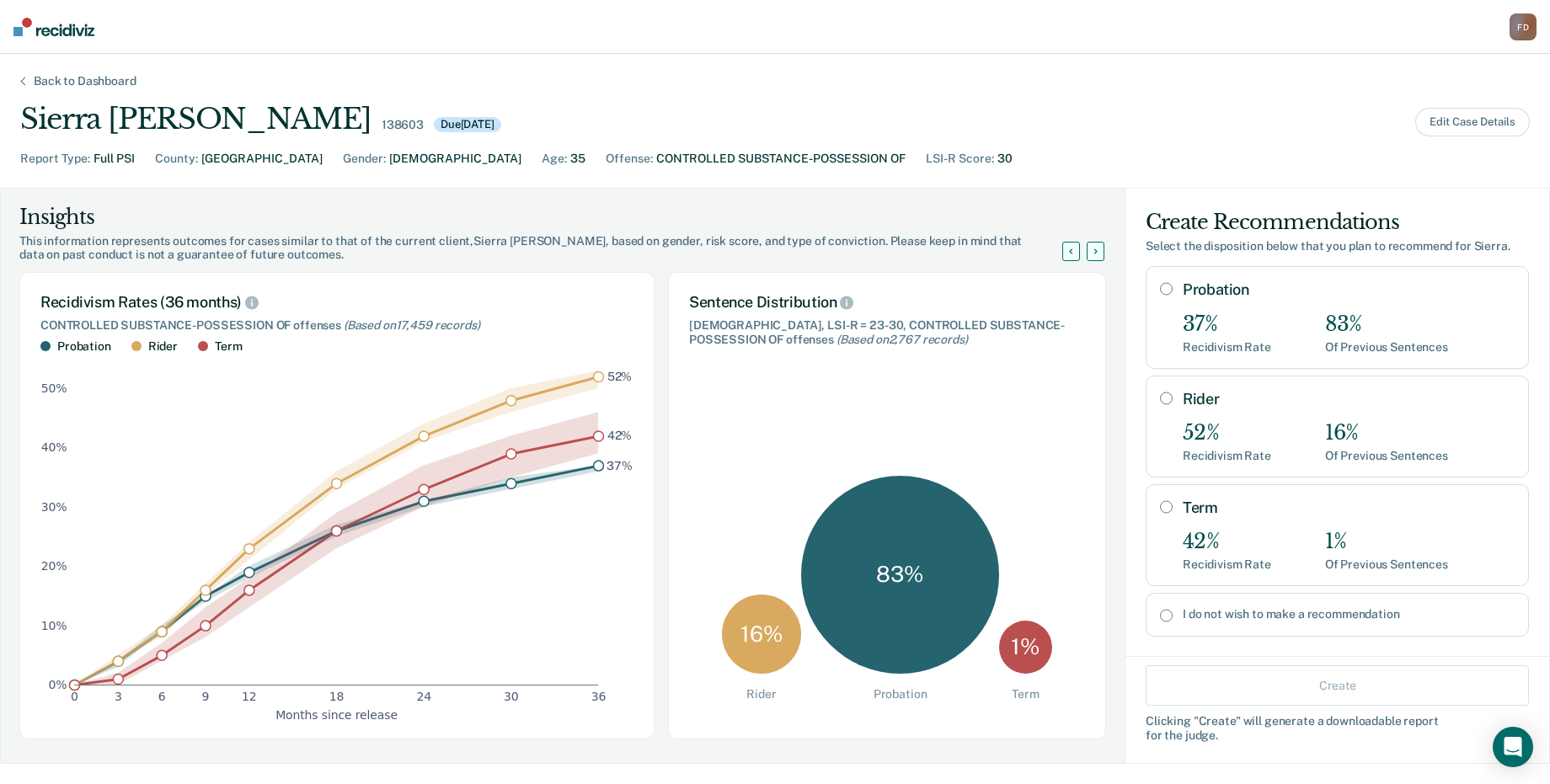
click at [1160, 400] on input "Rider" at bounding box center [1166, 398] width 13 height 14
radio input "true"
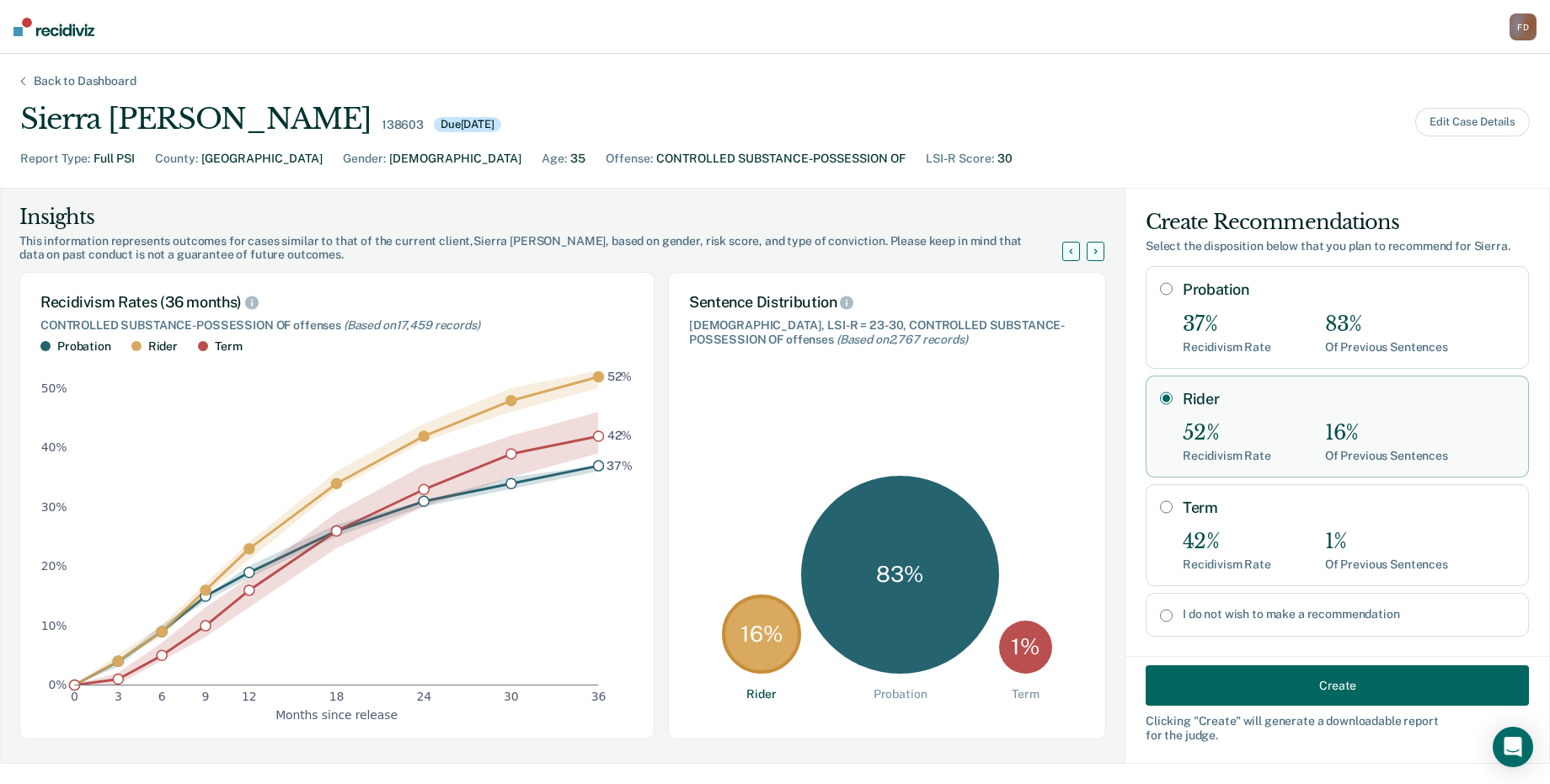
click at [1270, 679] on button "Create" at bounding box center [1338, 685] width 383 height 41
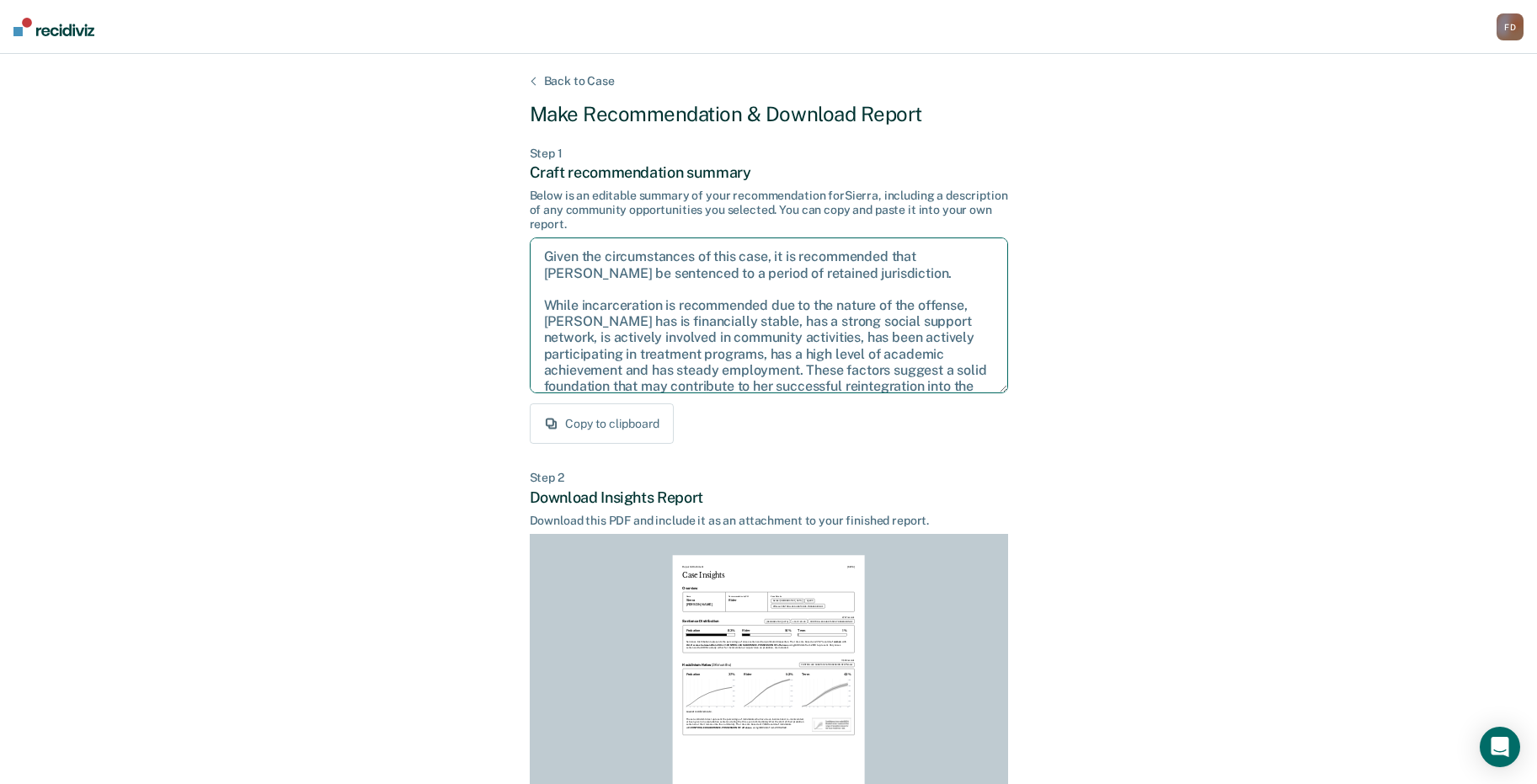
scroll to position [109, 0]
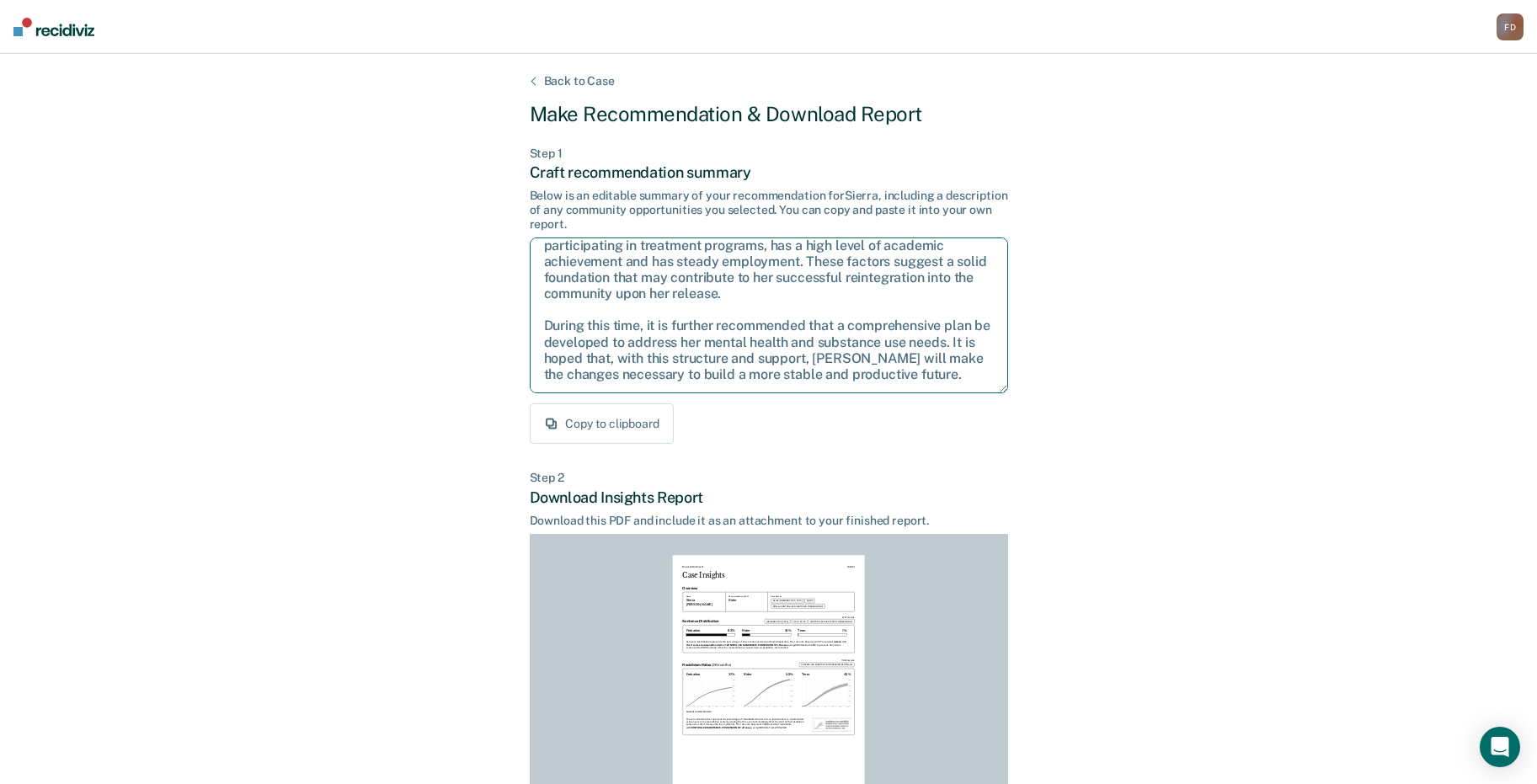
drag, startPoint x: 545, startPoint y: 258, endPoint x: 978, endPoint y: 405, distance: 457.3
click at [978, 405] on div "Step 1 Craft recommendation summary Below is an editable summary of your recomm…" at bounding box center [768, 296] width 479 height 298
drag, startPoint x: 1321, startPoint y: 601, endPoint x: 1300, endPoint y: 597, distance: 21.4
click at [1321, 601] on div "Back to Case Make Recommendation & Download Report Step 1 Craft recommendation …" at bounding box center [768, 506] width 1537 height 906
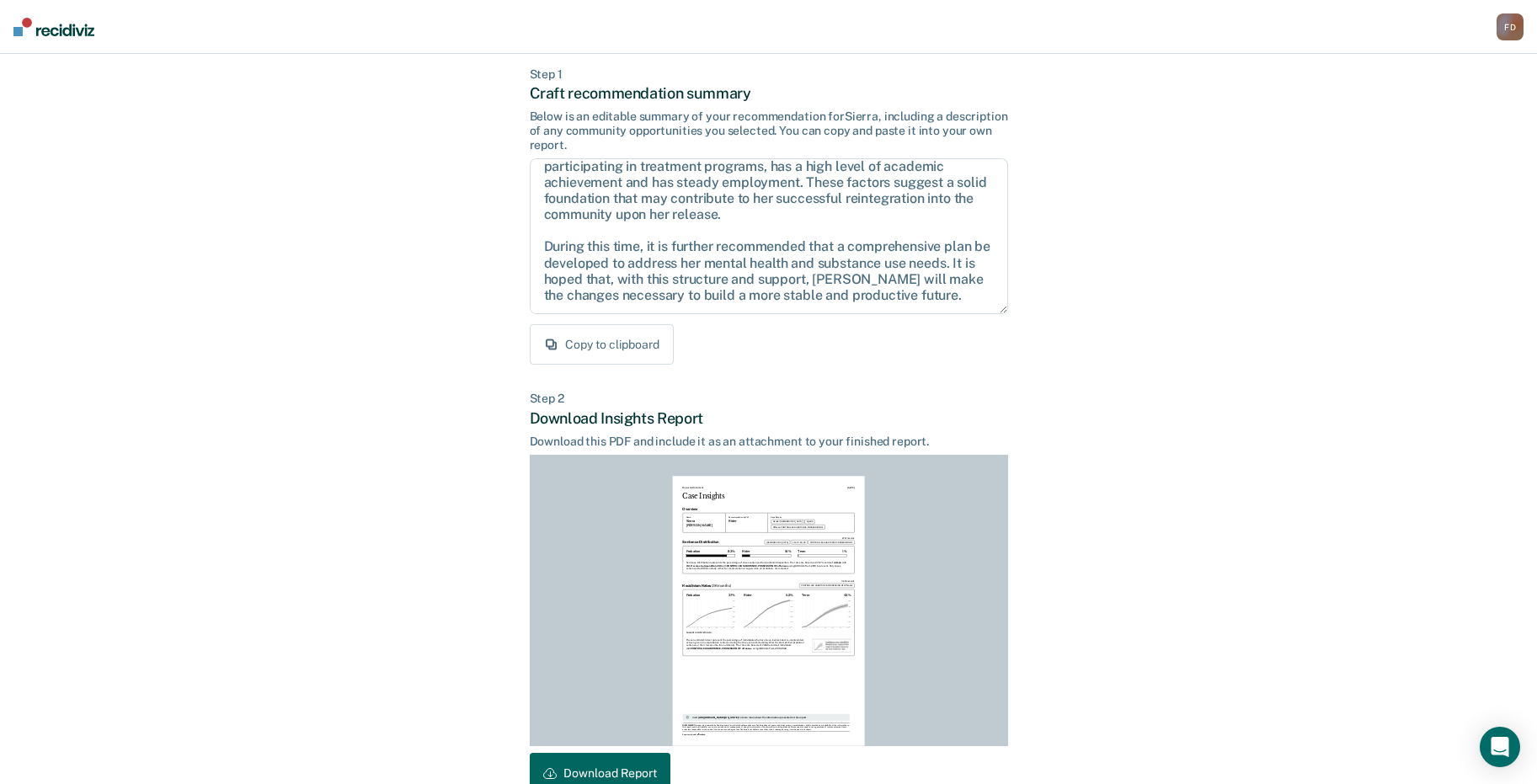
scroll to position [176, 0]
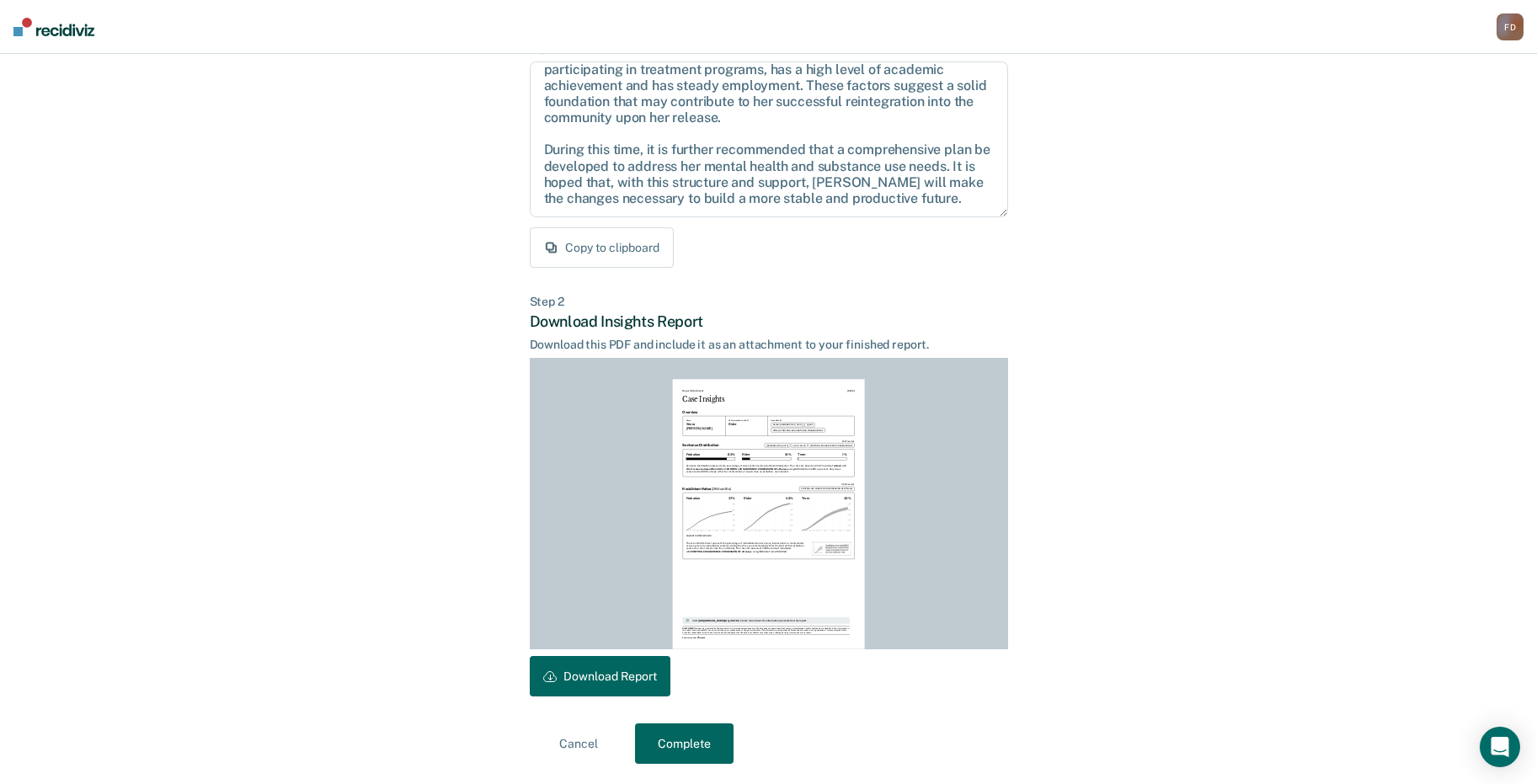
click at [628, 683] on button "Download Report" at bounding box center [599, 676] width 141 height 41
click at [691, 741] on button "Complete" at bounding box center [684, 743] width 98 height 41
